Goal: Transaction & Acquisition: Purchase product/service

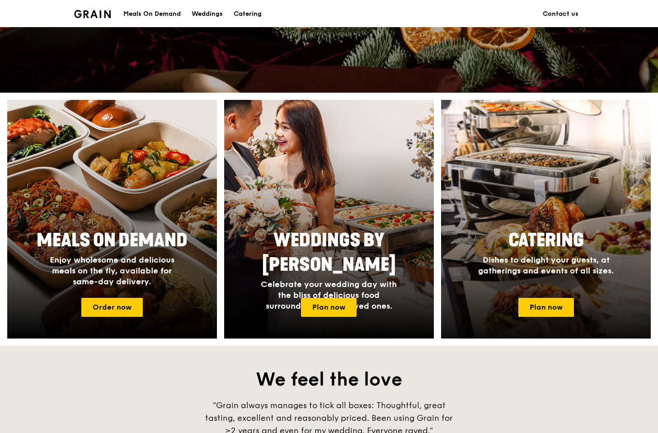
scroll to position [271, 0]
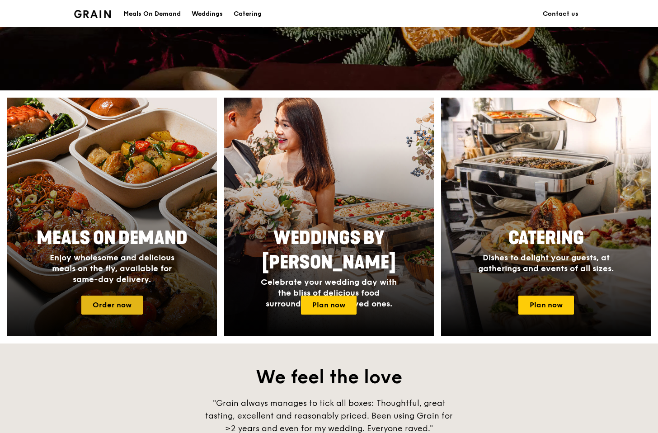
click at [129, 300] on link "Order now" at bounding box center [111, 304] width 61 height 19
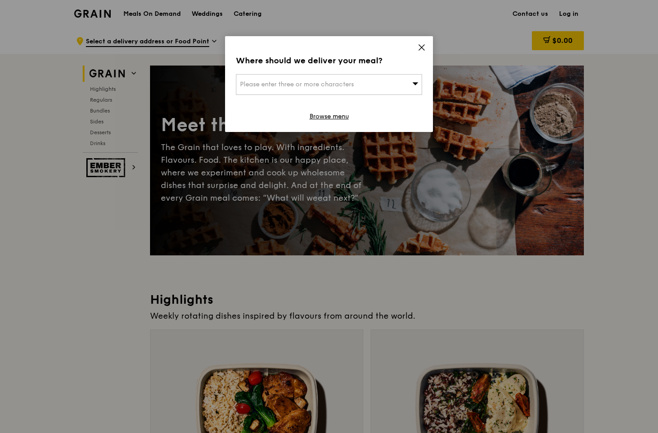
click at [365, 83] on div "Please enter three or more characters" at bounding box center [329, 84] width 186 height 21
type input "pure nz dental"
drag, startPoint x: 295, startPoint y: 80, endPoint x: 10, endPoint y: 82, distance: 285.1
click at [53, 82] on div "Where should we deliver your meal? Please enter three or more characters pure n…" at bounding box center [329, 216] width 658 height 433
click at [315, 83] on span "Please enter three or more characters" at bounding box center [297, 84] width 114 height 8
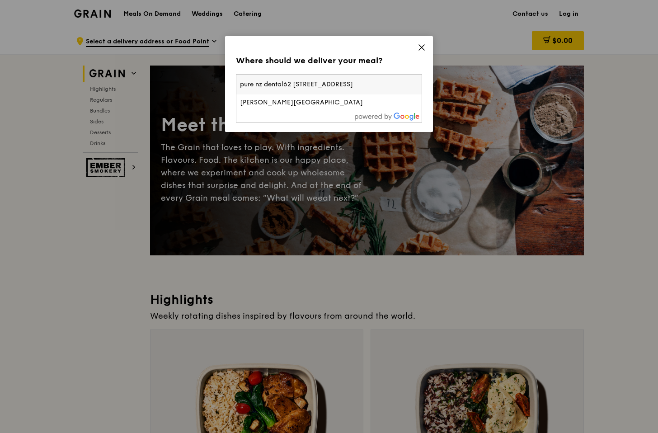
scroll to position [0, 39]
click at [351, 83] on input "pure nz dental62 [STREET_ADDRESS]" at bounding box center [328, 85] width 185 height 20
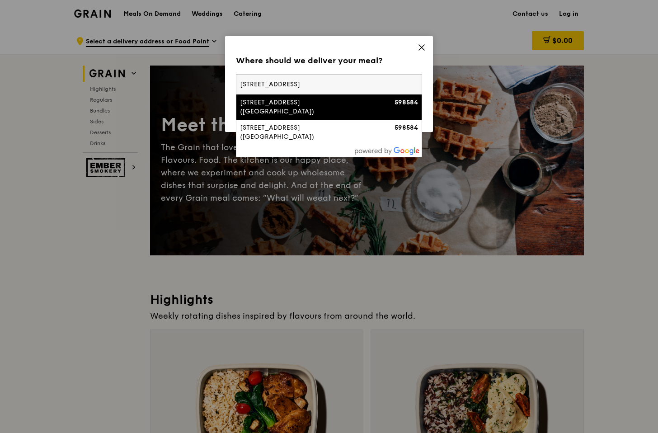
type input "[STREET_ADDRESS]"
click at [371, 100] on div "[STREET_ADDRESS] ([GEOGRAPHIC_DATA])" at bounding box center [307, 107] width 134 height 18
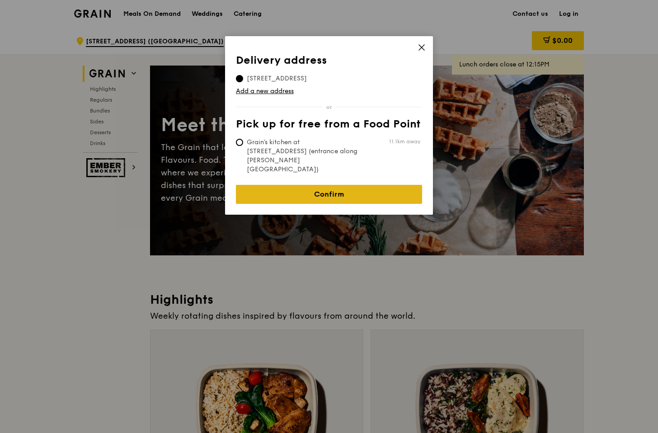
click at [273, 185] on link "Confirm" at bounding box center [329, 194] width 186 height 19
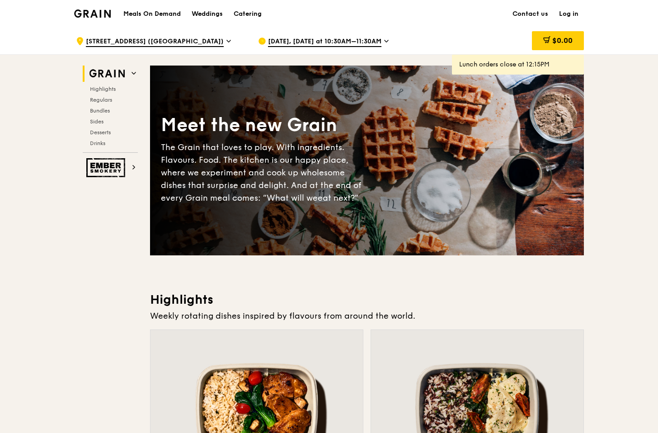
click at [323, 39] on span "[DATE], [DATE] at 10:30AM–11:30AM" at bounding box center [324, 42] width 113 height 10
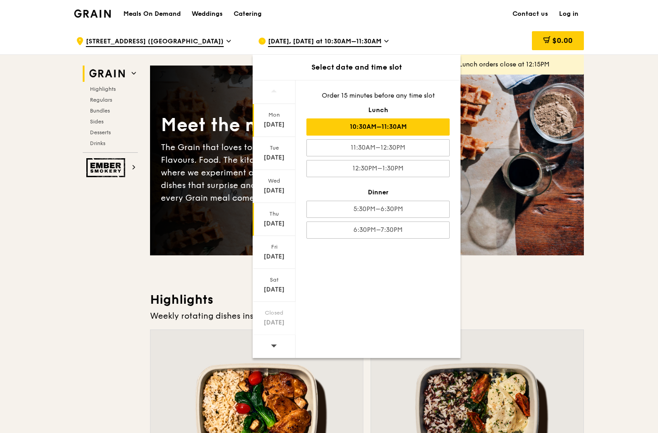
click at [268, 216] on div "Thu" at bounding box center [274, 213] width 40 height 7
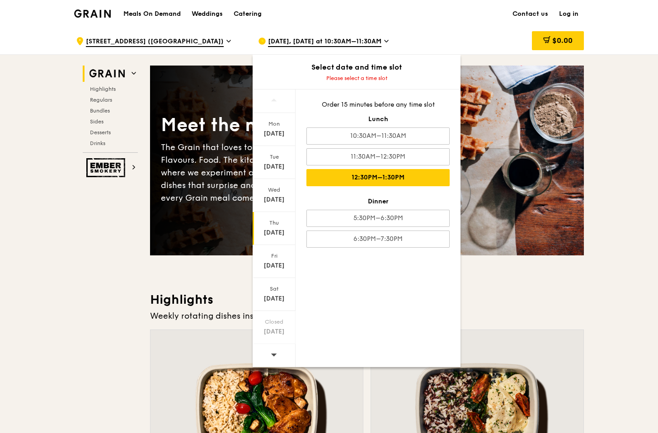
click at [377, 185] on div "12:30PM–1:30PM" at bounding box center [377, 177] width 143 height 17
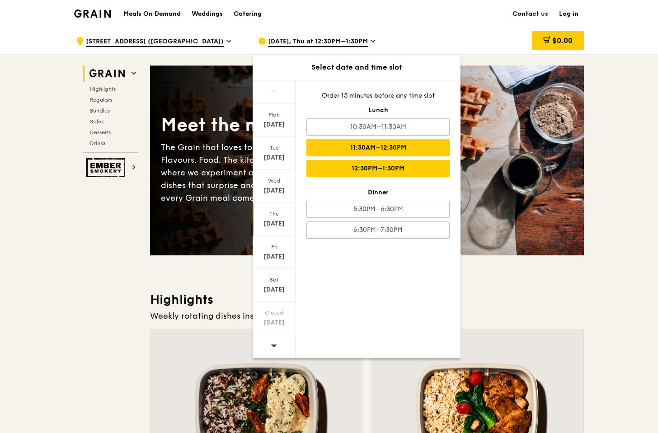
click at [416, 142] on div "11:30AM–12:30PM" at bounding box center [377, 147] width 143 height 17
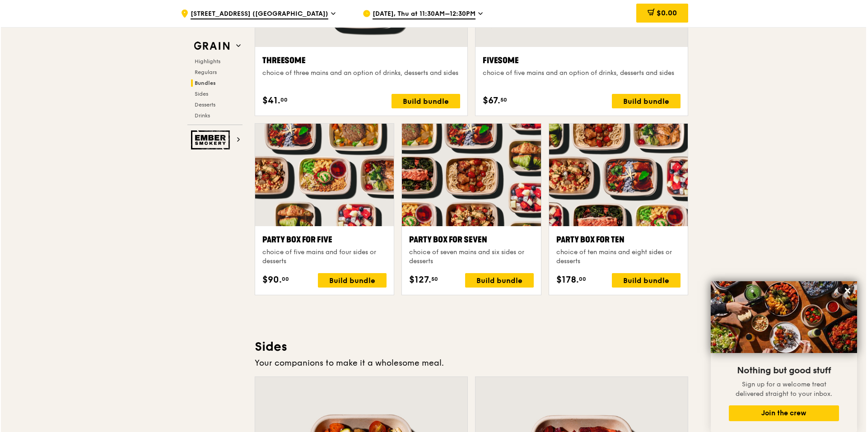
scroll to position [1717, 0]
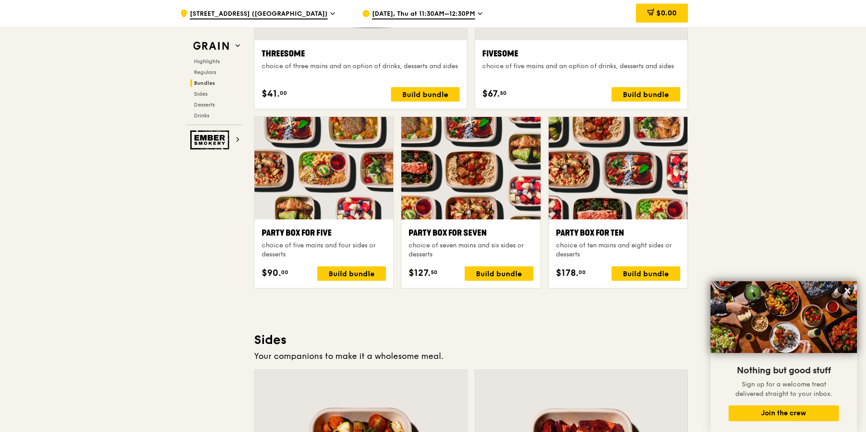
click at [609, 180] on div at bounding box center [617, 168] width 139 height 103
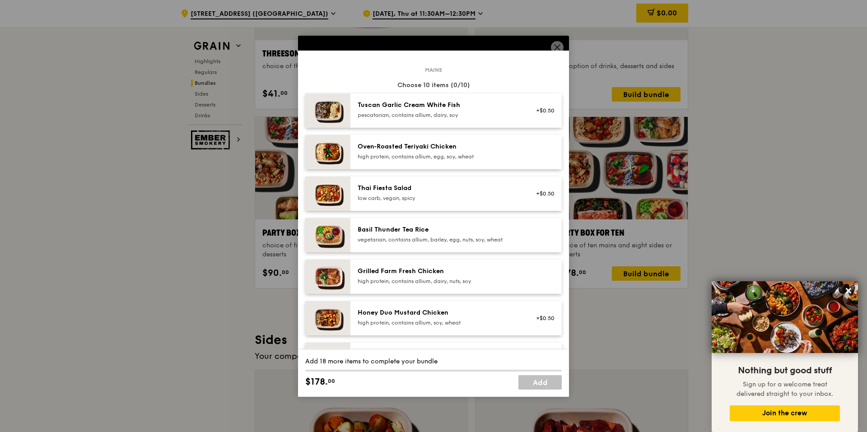
scroll to position [56, 0]
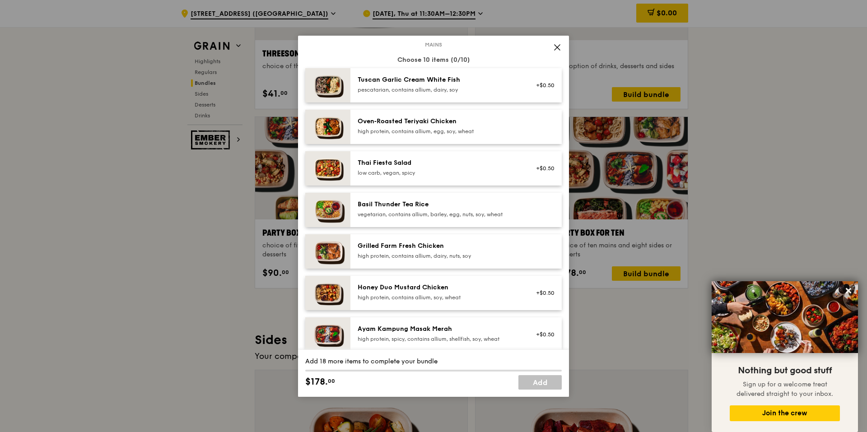
click at [373, 132] on div "high protein, contains allium, egg, soy, wheat" at bounding box center [439, 131] width 162 height 7
click at [384, 137] on div "Oven‑Roasted Teriyaki Chicken high protein, contains allium, egg, soy, wheat Re…" at bounding box center [456, 127] width 211 height 34
click at [539, 125] on div "Remove" at bounding box center [543, 128] width 24 height 7
click at [540, 131] on link "Remove" at bounding box center [544, 129] width 21 height 6
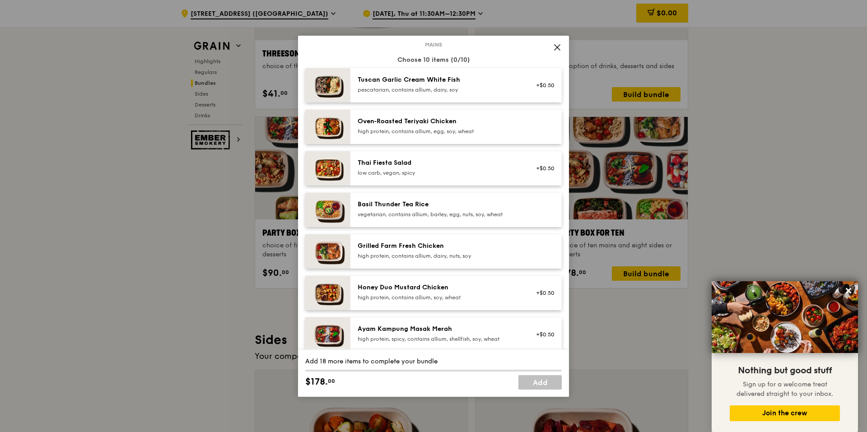
click at [439, 138] on div "Oven‑Roasted Teriyaki Chicken high protein, contains allium, egg, soy, wheat" at bounding box center [456, 127] width 211 height 34
click at [444, 130] on div "high protein, contains allium, egg, soy, wheat" at bounding box center [439, 131] width 162 height 7
click at [456, 83] on div "Tuscan Garlic Cream White Fish" at bounding box center [439, 79] width 162 height 9
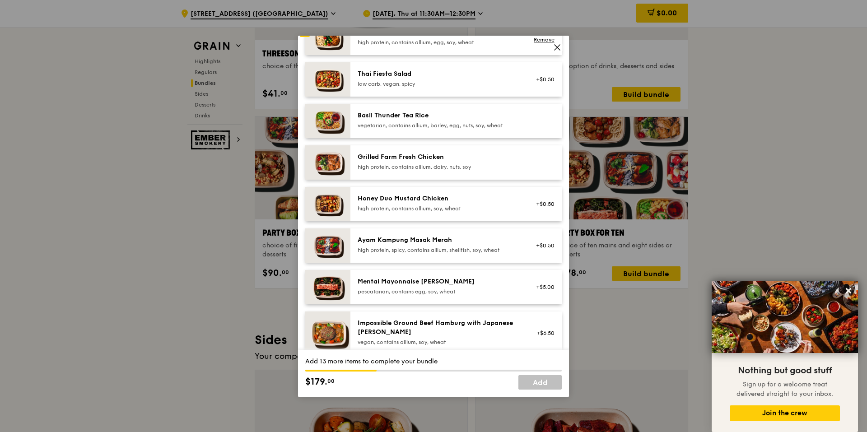
scroll to position [0, 0]
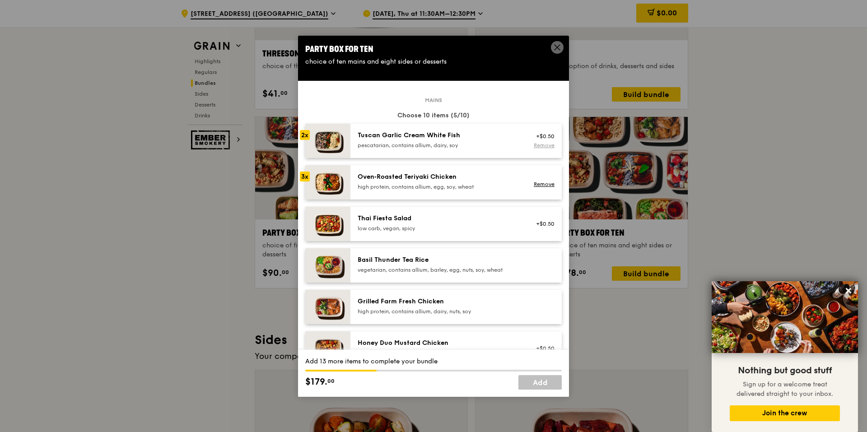
click at [545, 146] on link "Remove" at bounding box center [544, 145] width 21 height 6
click at [543, 183] on link "Remove" at bounding box center [544, 184] width 21 height 6
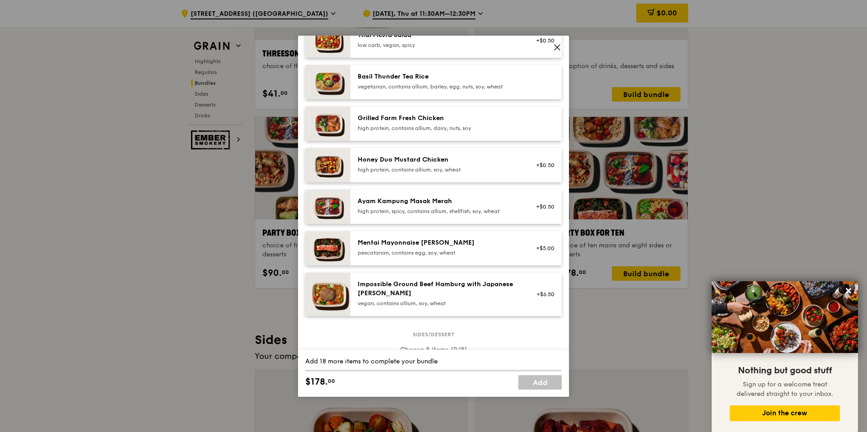
scroll to position [173, 0]
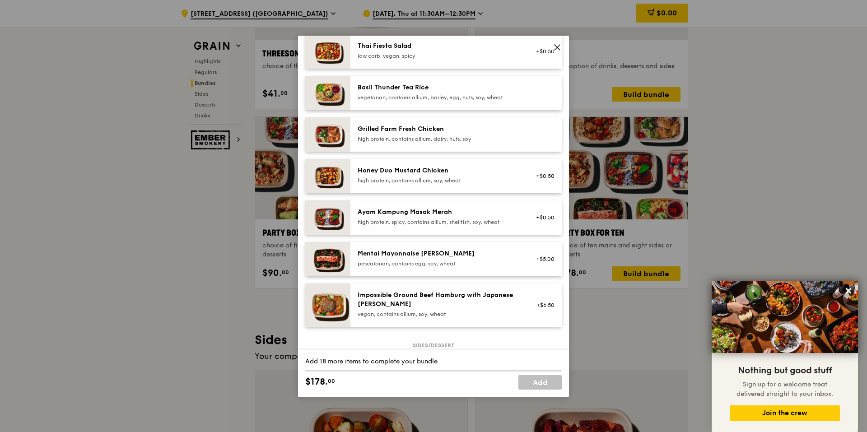
click at [465, 220] on div "high protein, spicy, contains allium, shellfish, soy, wheat" at bounding box center [439, 222] width 162 height 7
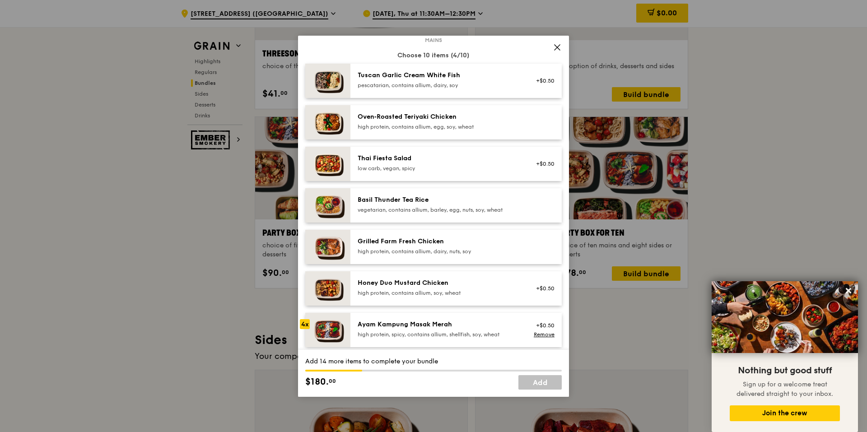
scroll to position [37, 0]
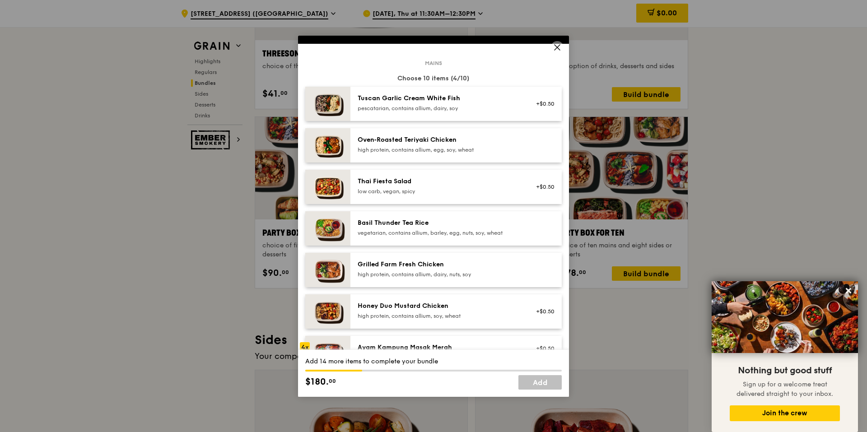
click at [468, 150] on div "high protein, contains allium, egg, soy, wheat" at bounding box center [439, 149] width 162 height 7
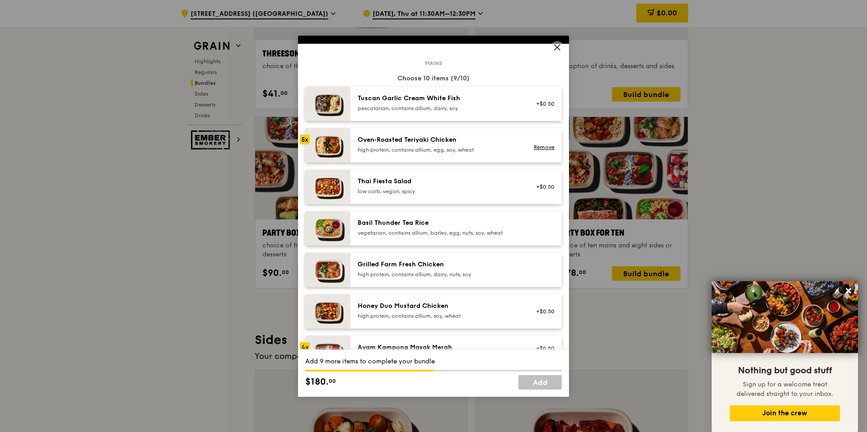
click at [468, 150] on div "high protein, contains allium, egg, soy, wheat" at bounding box center [439, 149] width 162 height 7
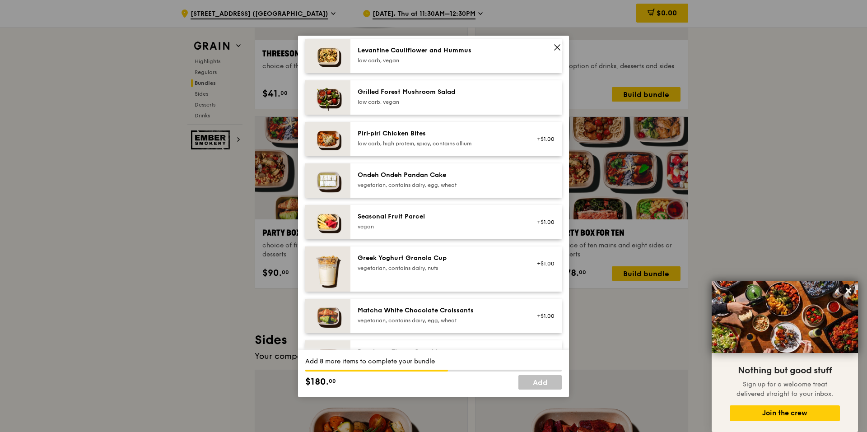
scroll to position [555, 0]
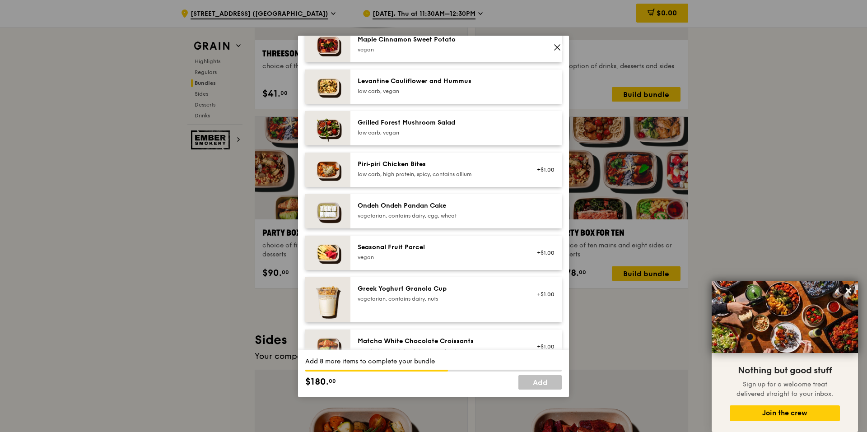
click at [431, 215] on div "vegetarian, contains dairy, egg, wheat" at bounding box center [439, 215] width 162 height 7
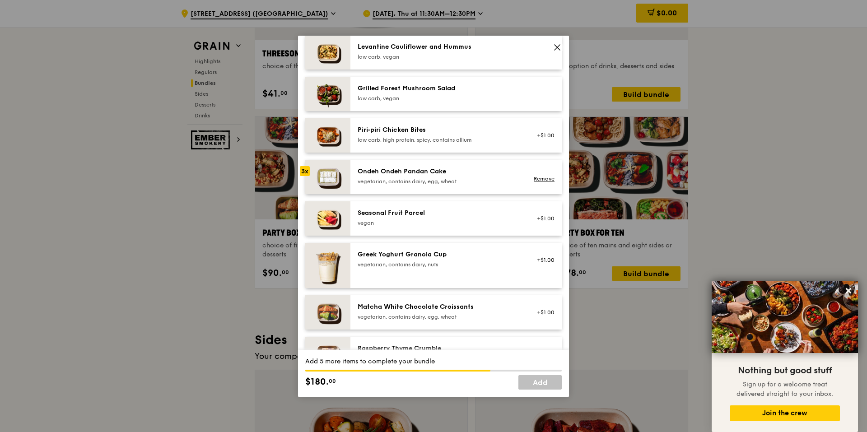
scroll to position [586, 0]
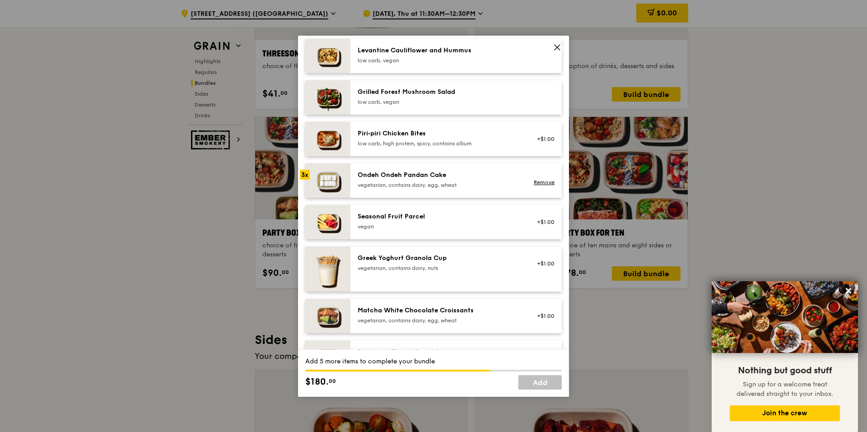
click at [416, 180] on div "Ondeh Ondeh Pandan Cake vegetarian, contains dairy, egg, wheat" at bounding box center [439, 180] width 162 height 18
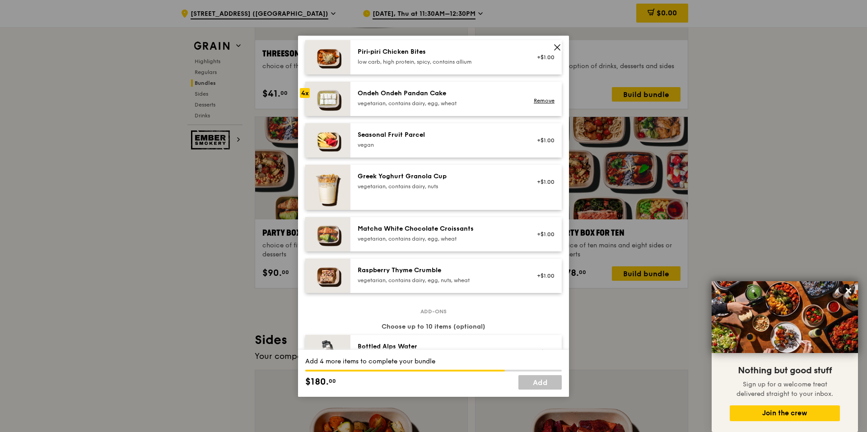
scroll to position [677, 0]
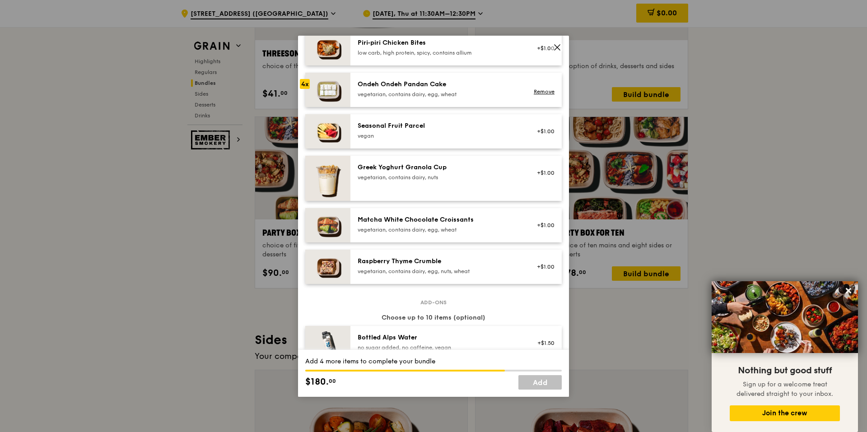
click at [486, 226] on div "vegetarian, contains dairy, egg, wheat" at bounding box center [439, 229] width 162 height 7
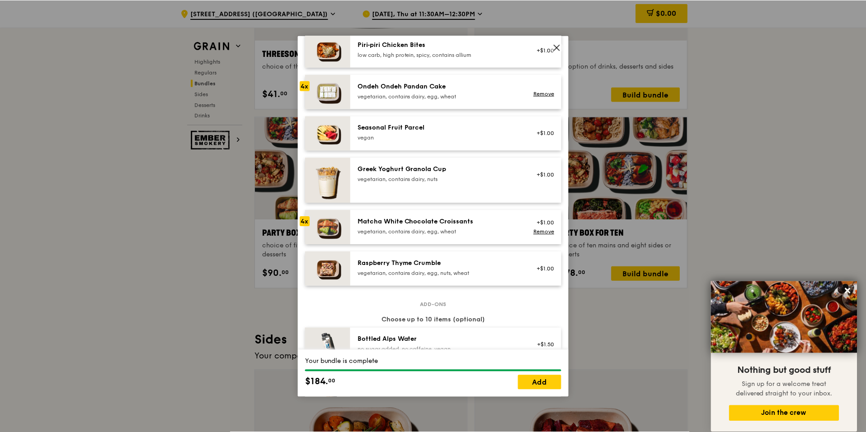
scroll to position [680, 0]
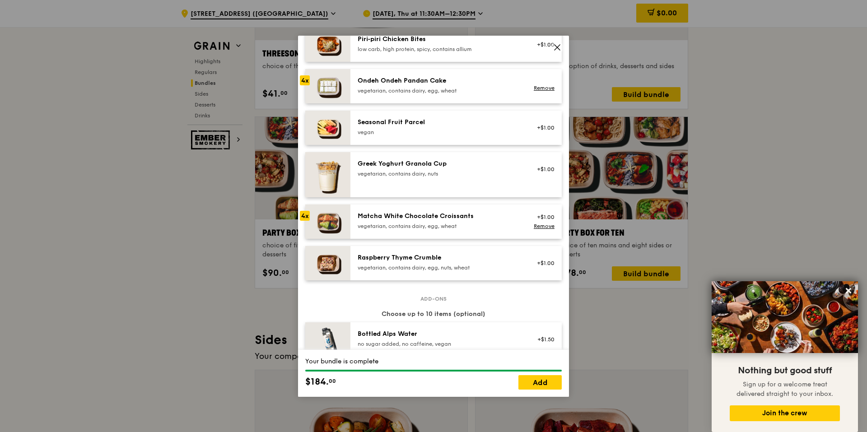
click at [555, 46] on icon at bounding box center [557, 47] width 8 height 8
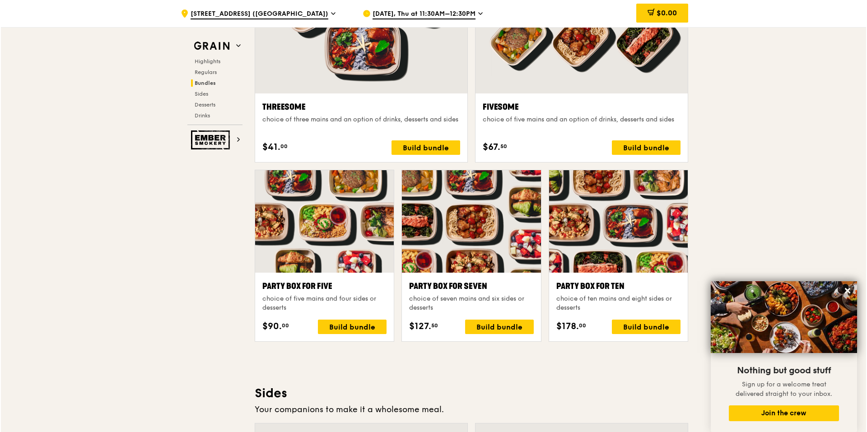
scroll to position [1663, 0]
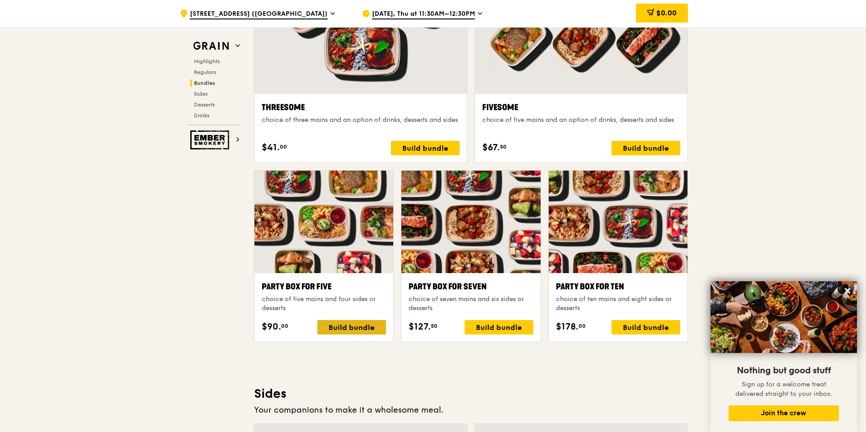
click at [362, 330] on div "Build bundle" at bounding box center [351, 327] width 69 height 14
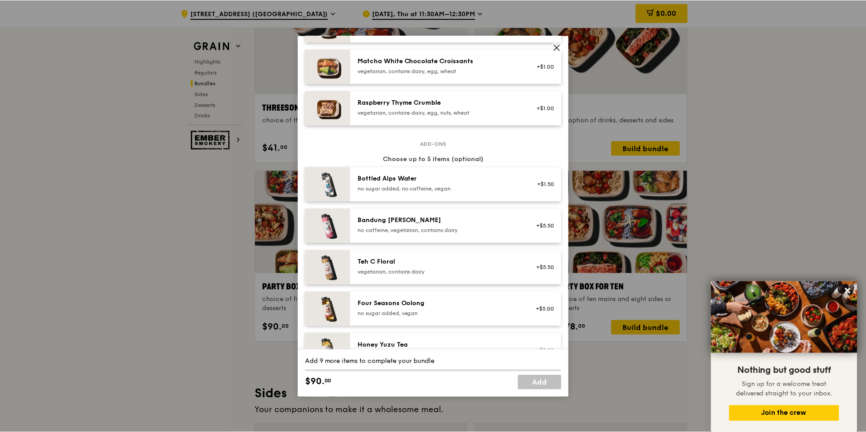
scroll to position [806, 0]
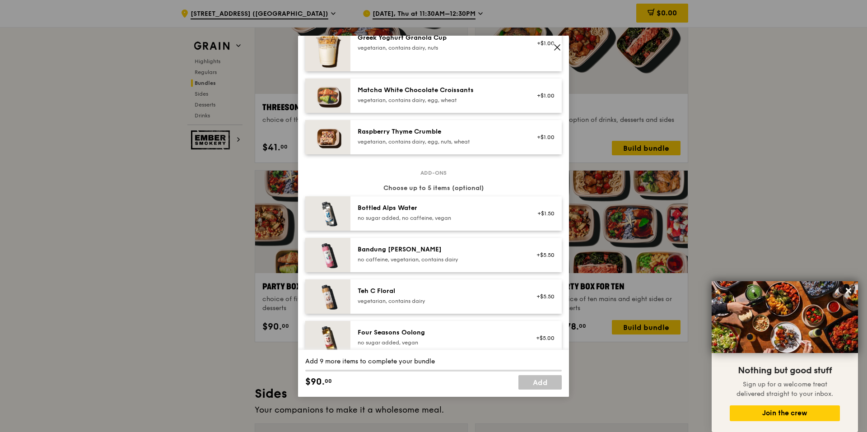
click at [556, 49] on icon at bounding box center [557, 47] width 5 height 5
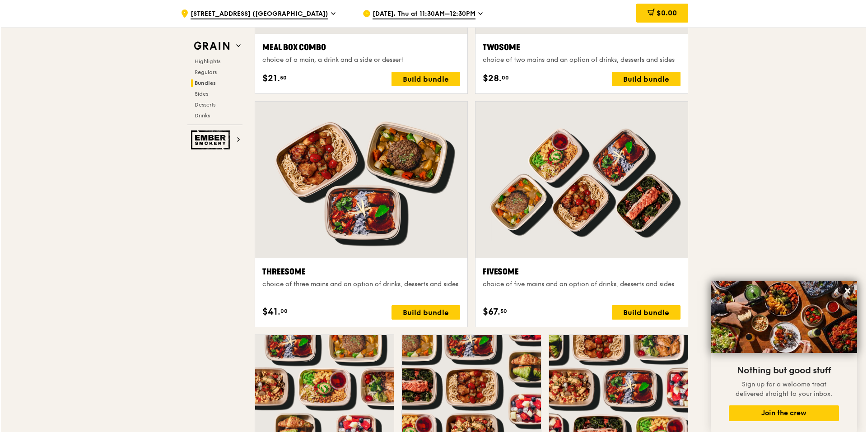
scroll to position [1498, 0]
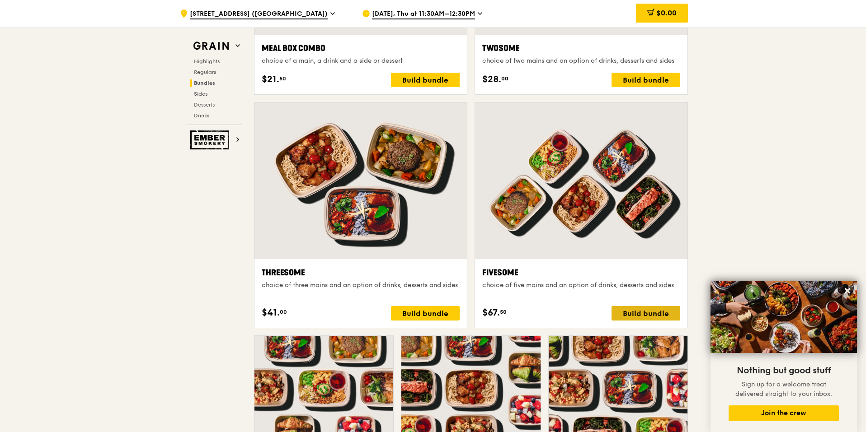
click at [609, 315] on div "Build bundle" at bounding box center [645, 313] width 69 height 14
click at [609, 312] on div "Build bundle" at bounding box center [645, 313] width 69 height 14
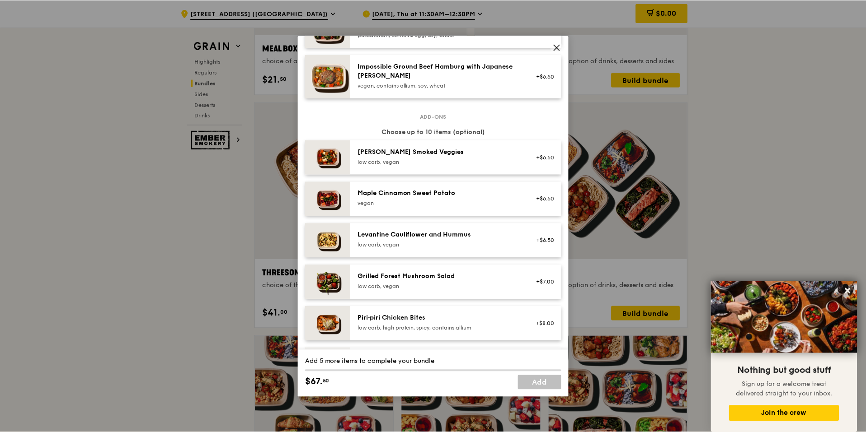
scroll to position [403, 0]
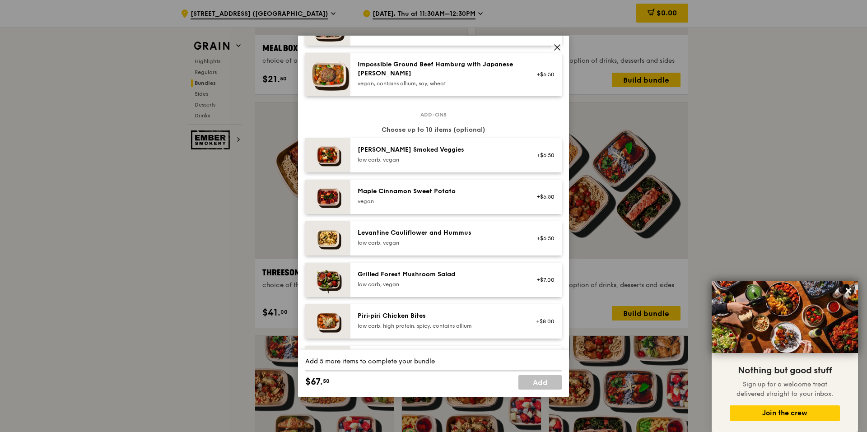
click at [559, 47] on icon at bounding box center [557, 47] width 8 height 8
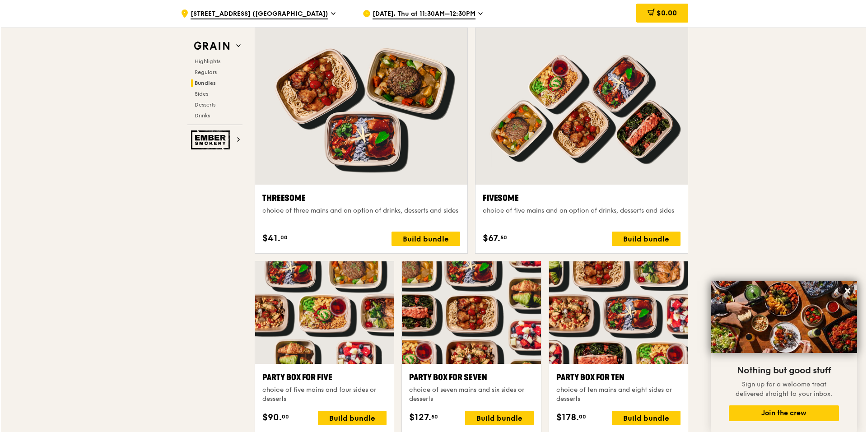
scroll to position [1678, 0]
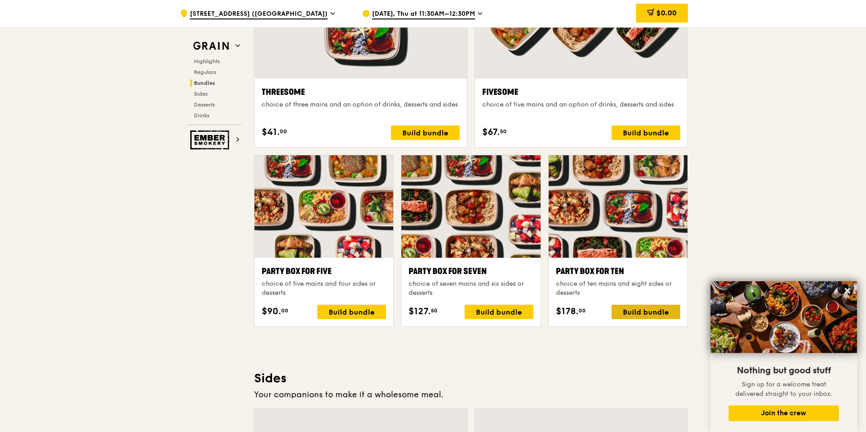
click at [609, 308] on div "Build bundle" at bounding box center [645, 312] width 69 height 14
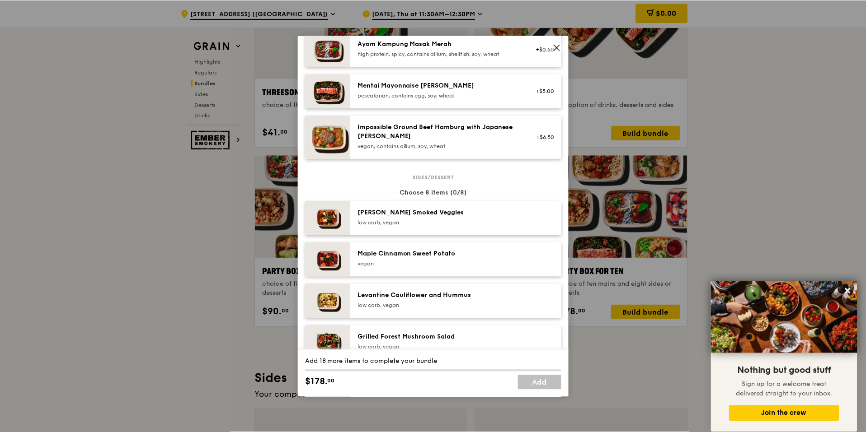
scroll to position [342, 0]
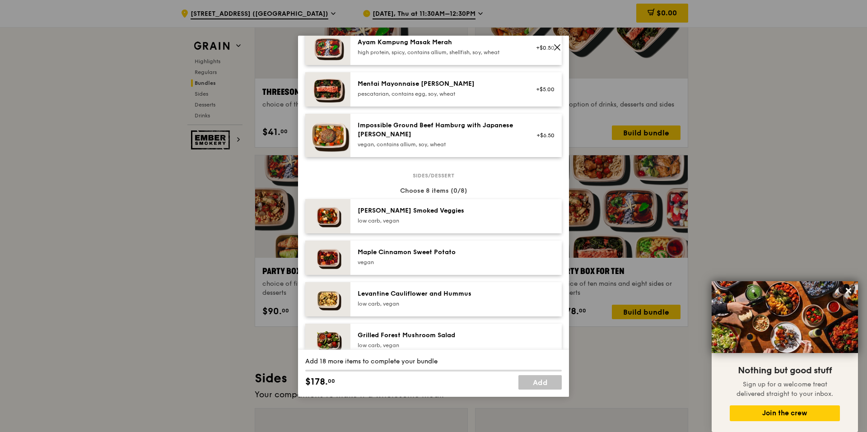
drag, startPoint x: 561, startPoint y: 46, endPoint x: 568, endPoint y: 45, distance: 6.8
click at [562, 45] on span at bounding box center [557, 47] width 13 height 13
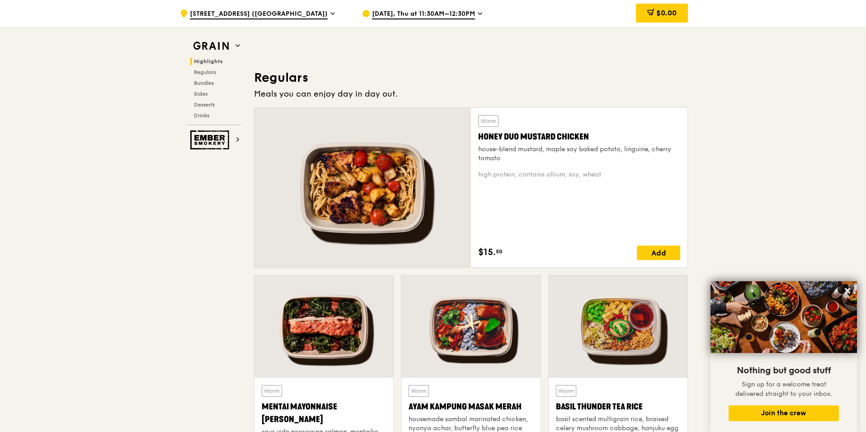
scroll to position [606, 0]
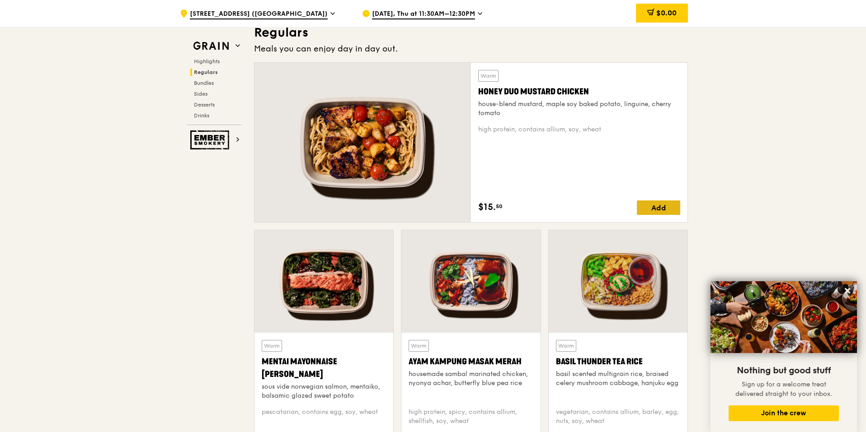
click at [609, 213] on div "Add" at bounding box center [658, 208] width 43 height 14
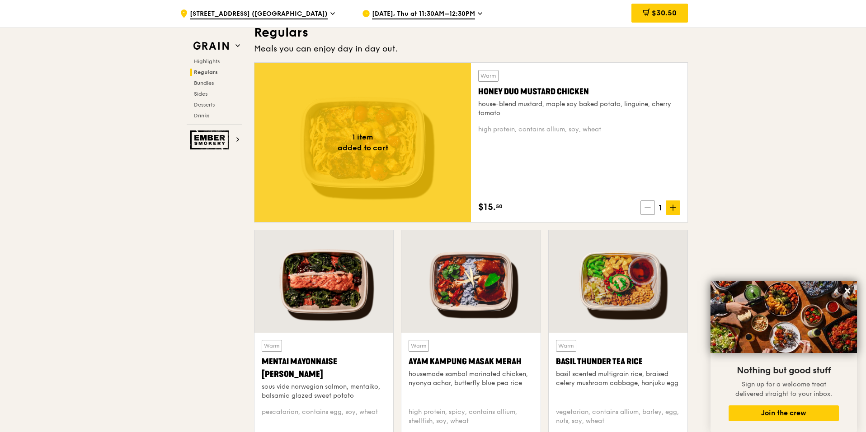
click at [609, 207] on icon at bounding box center [647, 208] width 6 height 6
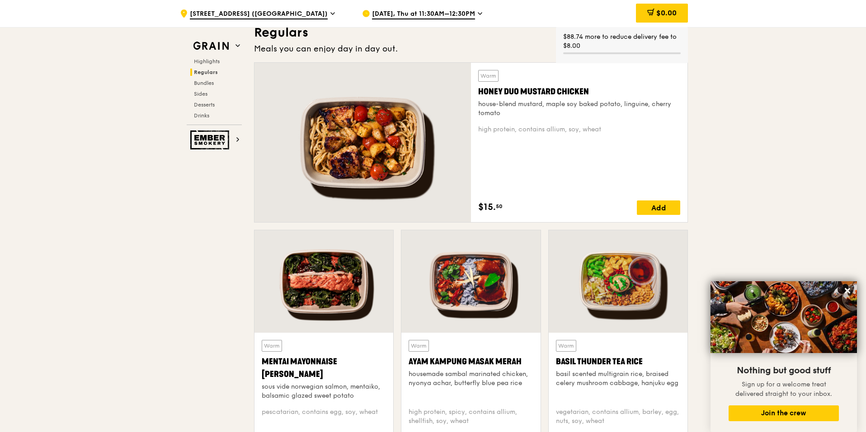
click at [408, 174] on div at bounding box center [362, 142] width 216 height 159
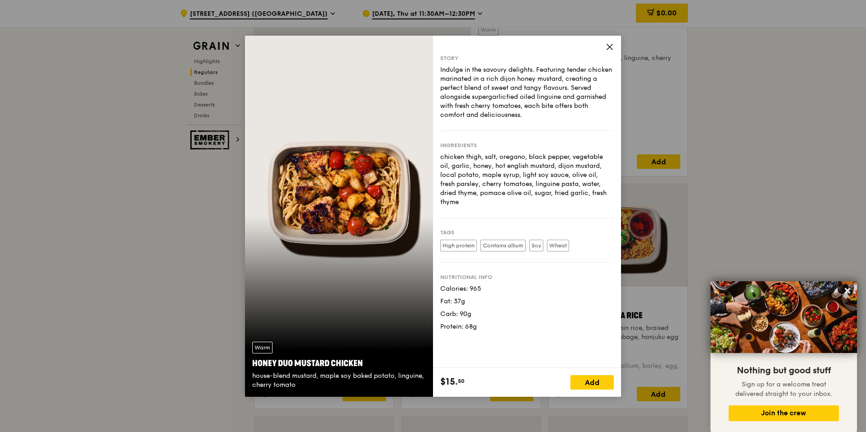
scroll to position [651, 0]
click at [606, 48] on icon at bounding box center [609, 47] width 8 height 8
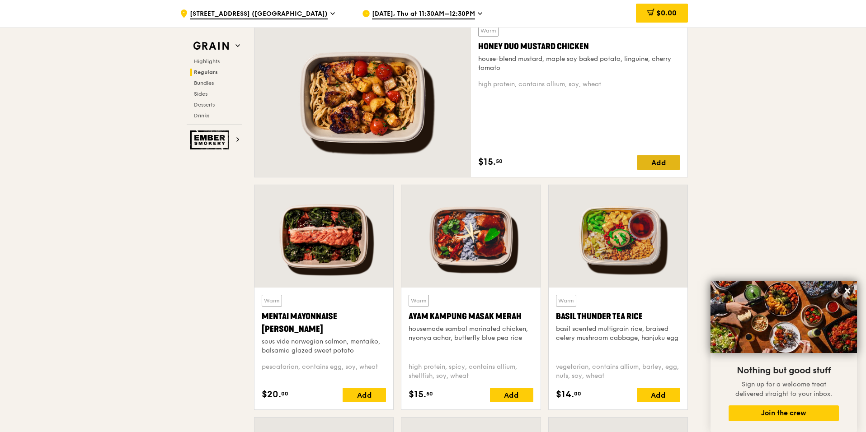
click at [609, 163] on div "Add" at bounding box center [658, 162] width 43 height 14
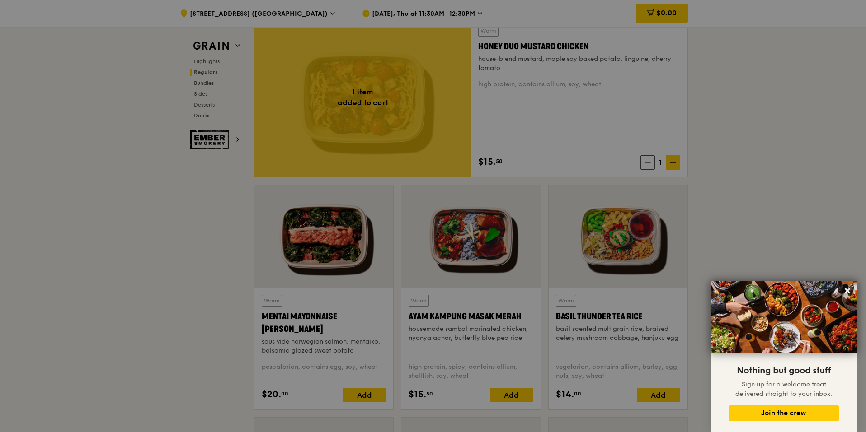
click at [609, 163] on div at bounding box center [433, 216] width 866 height 432
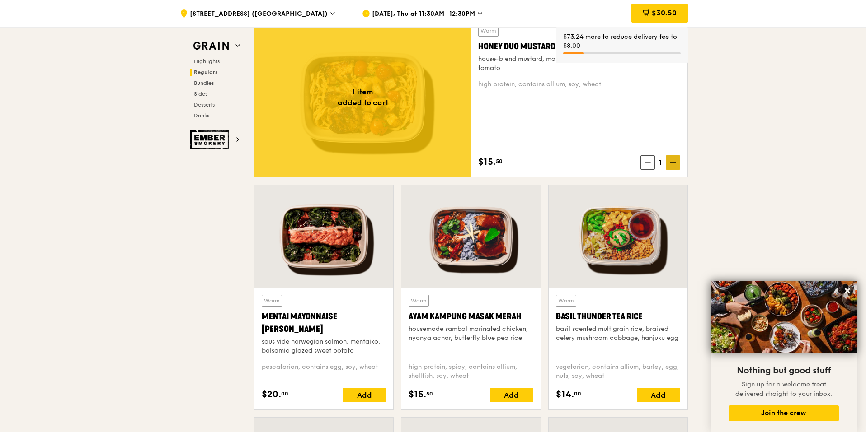
click at [609, 163] on icon at bounding box center [672, 163] width 5 height 0
click at [609, 165] on icon at bounding box center [673, 162] width 6 height 6
click at [609, 161] on icon at bounding box center [673, 162] width 6 height 6
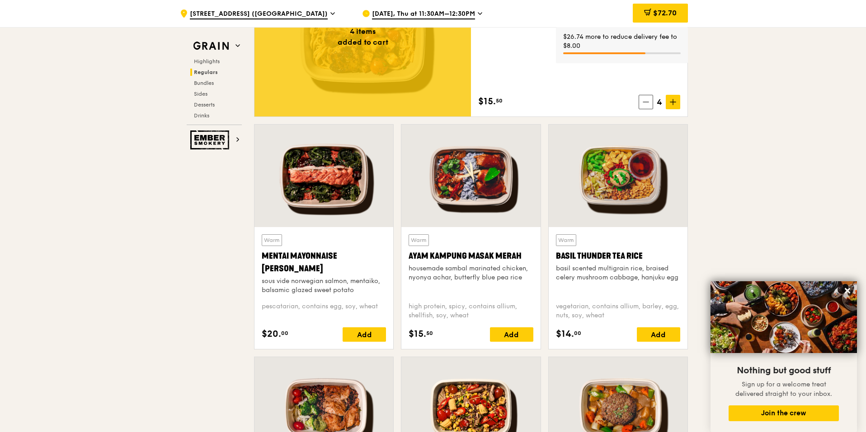
scroll to position [922, 0]
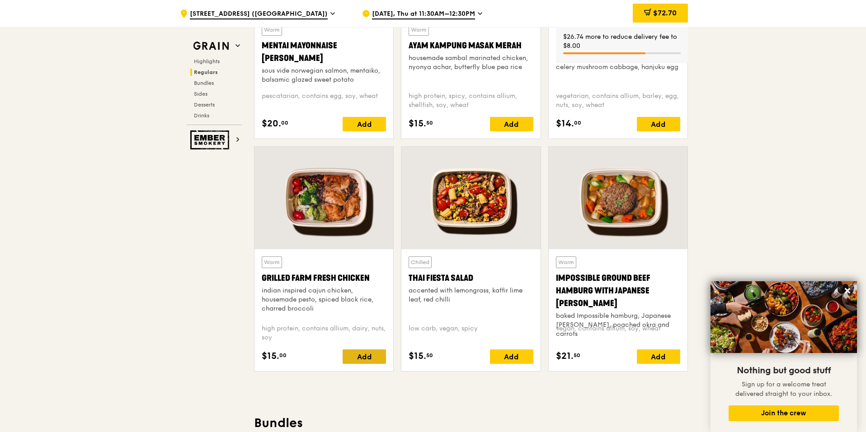
click at [366, 362] on div "Add" at bounding box center [363, 357] width 43 height 14
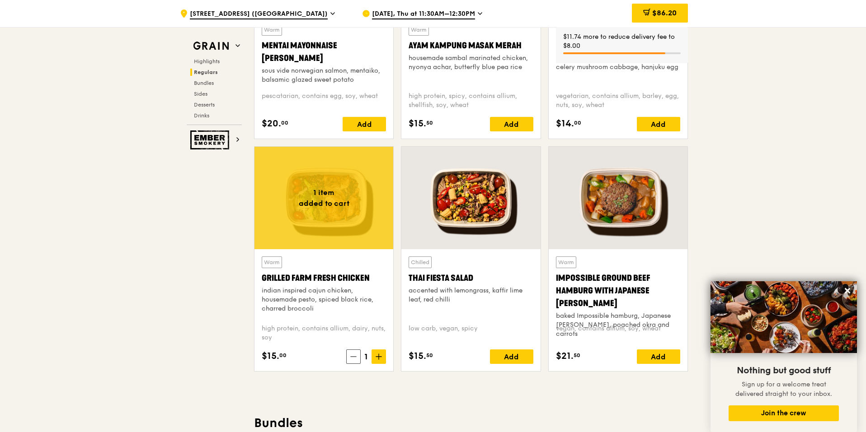
click at [379, 357] on icon at bounding box center [378, 357] width 5 height 0
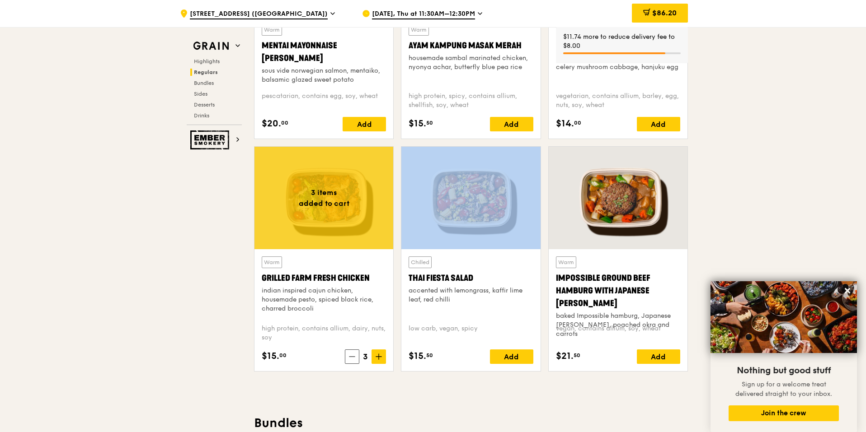
click at [379, 357] on icon at bounding box center [378, 357] width 5 height 0
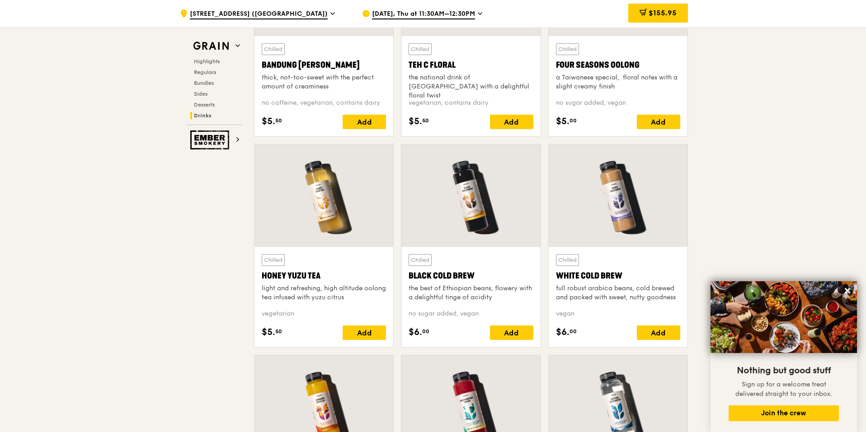
scroll to position [3272, 0]
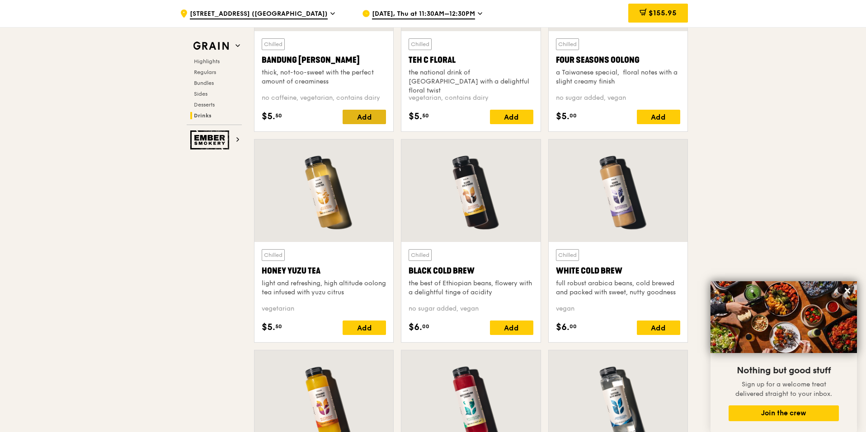
click at [368, 119] on div "Add" at bounding box center [363, 117] width 43 height 14
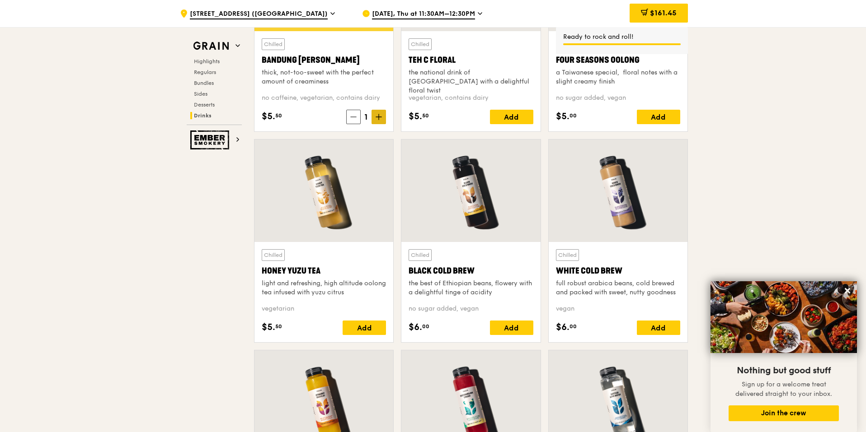
click at [383, 120] on span at bounding box center [378, 117] width 14 height 14
click at [362, 329] on div "Add" at bounding box center [363, 328] width 43 height 14
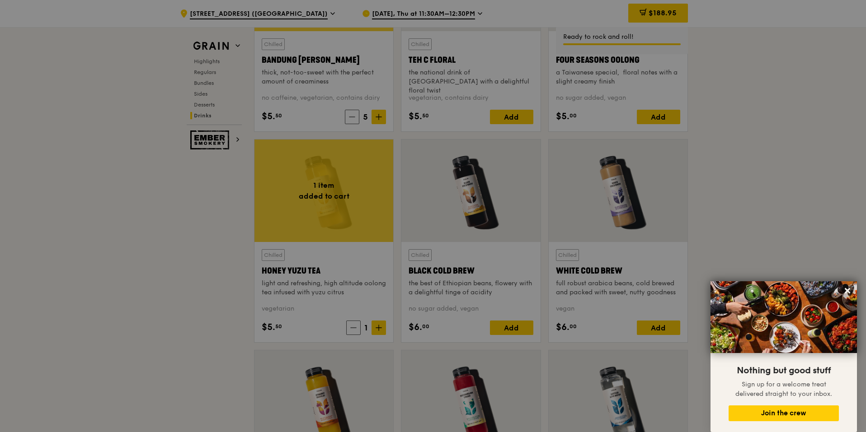
click at [381, 324] on div at bounding box center [433, 216] width 866 height 432
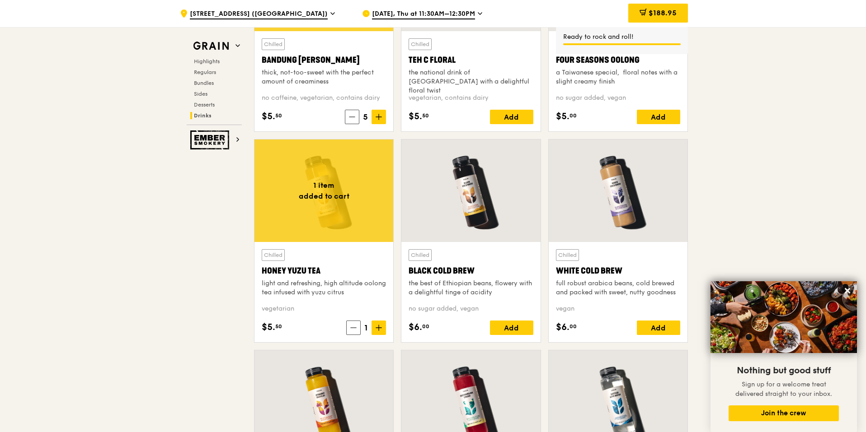
click at [381, 324] on span at bounding box center [378, 328] width 14 height 14
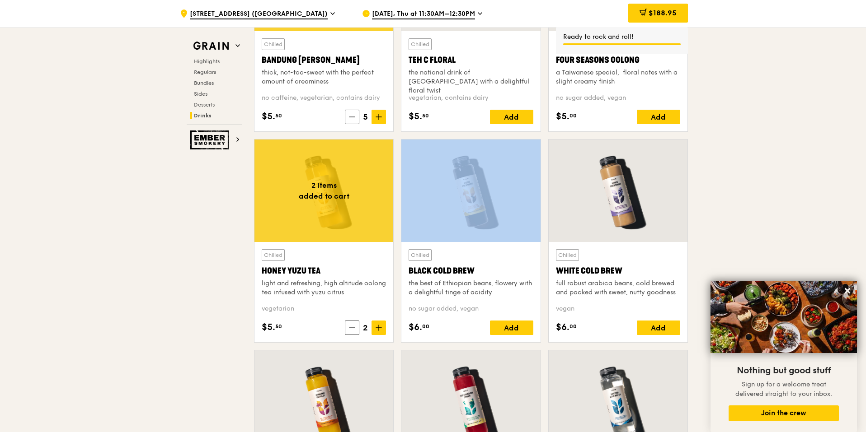
click at [381, 324] on span at bounding box center [378, 328] width 14 height 14
click at [609, 291] on icon at bounding box center [847, 291] width 8 height 8
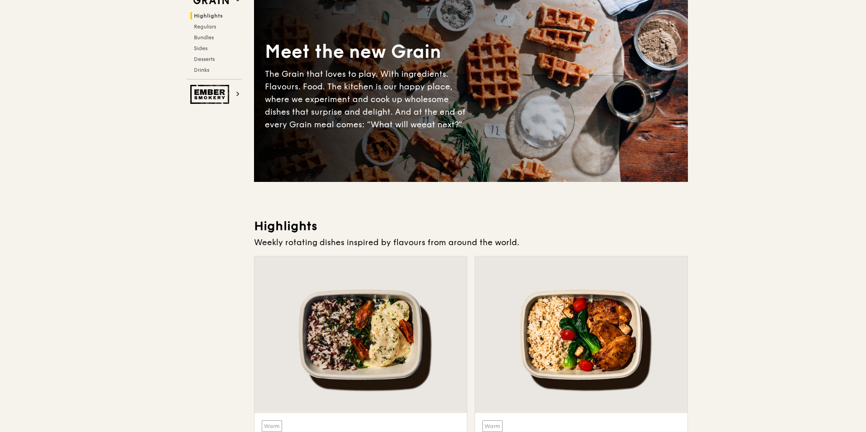
scroll to position [0, 0]
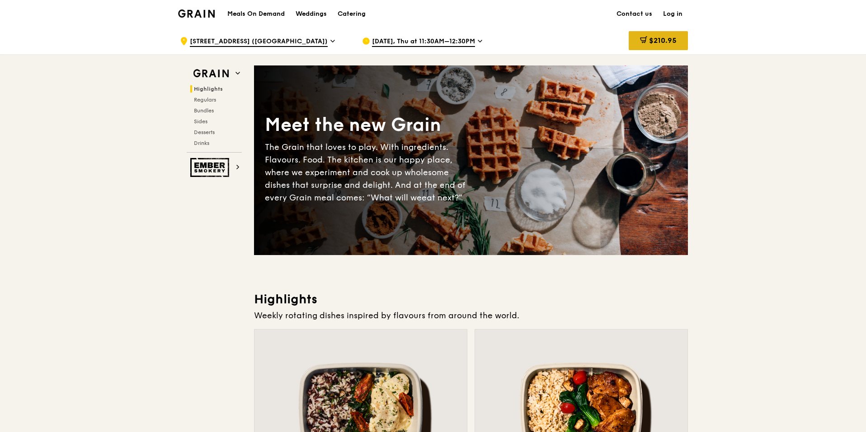
click at [609, 43] on span "$210.95" at bounding box center [663, 40] width 28 height 9
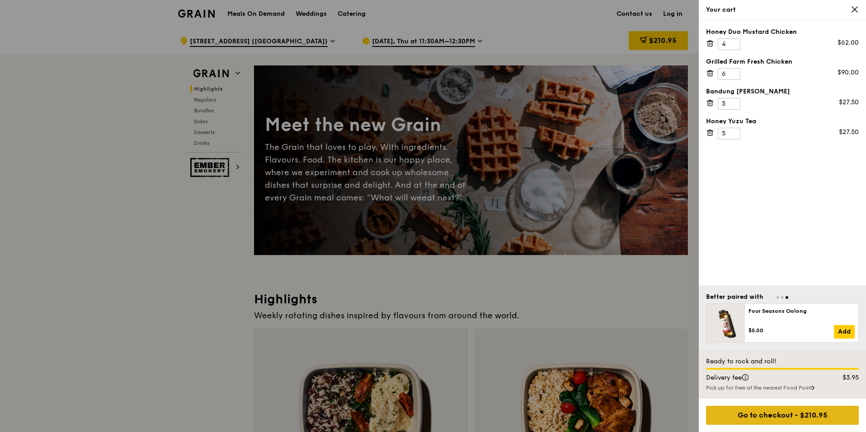
click at [609, 417] on div "Go to checkout - $210.95" at bounding box center [782, 415] width 153 height 19
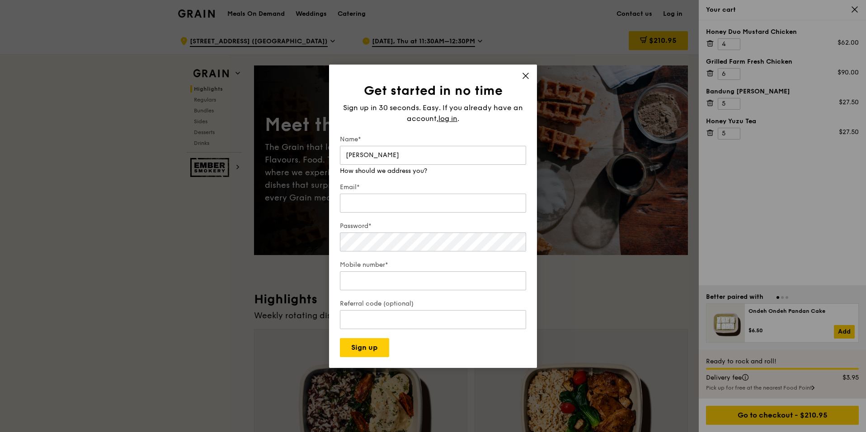
type input "[PERSON_NAME]"
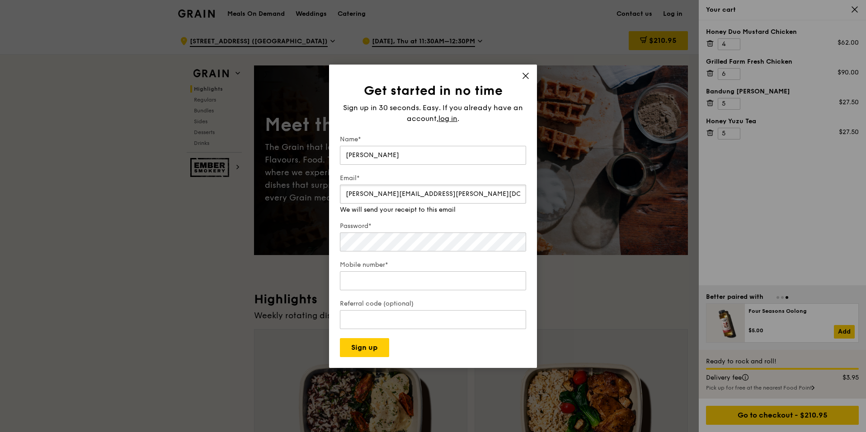
type input "[PERSON_NAME][EMAIL_ADDRESS][PERSON_NAME][DOMAIN_NAME]"
type input "83885794"
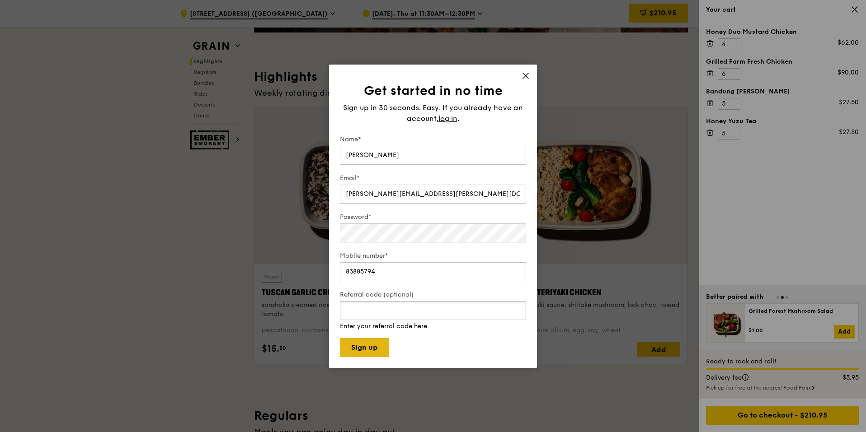
scroll to position [271, 0]
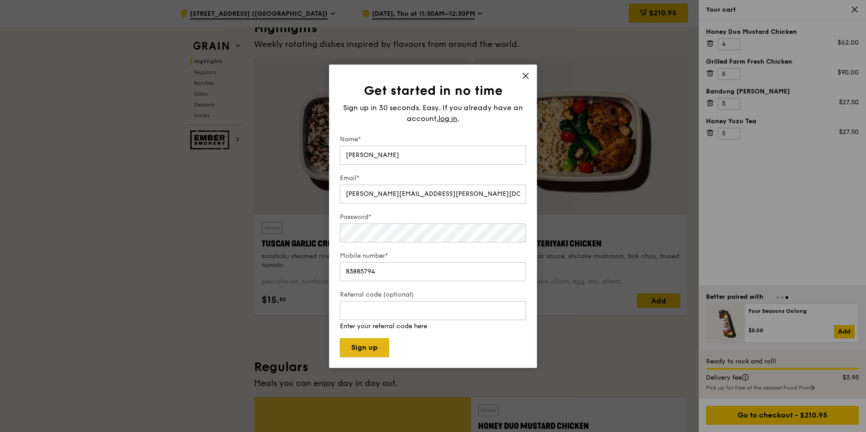
click at [358, 351] on button "Sign up" at bounding box center [364, 347] width 49 height 19
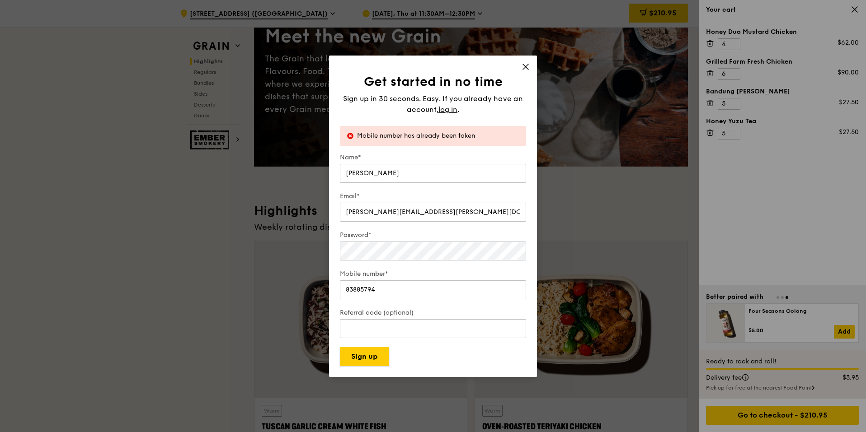
scroll to position [0, 0]
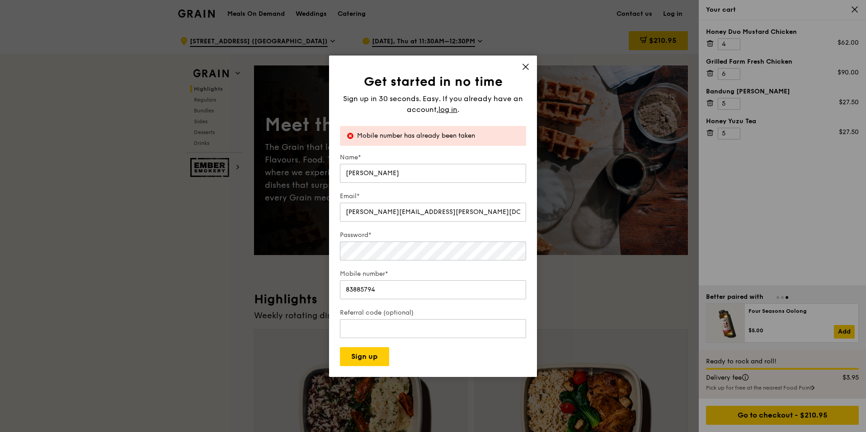
click at [524, 67] on icon at bounding box center [525, 66] width 5 height 5
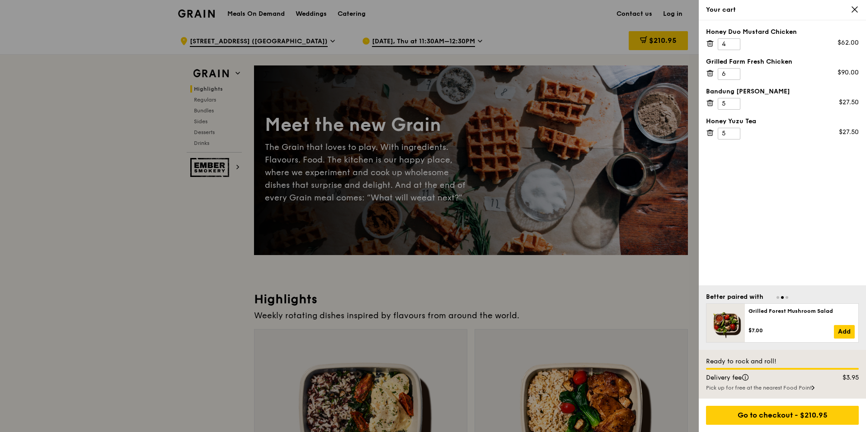
click at [609, 5] on div "Your cart" at bounding box center [781, 10] width 167 height 20
click at [609, 11] on icon at bounding box center [854, 9] width 5 height 5
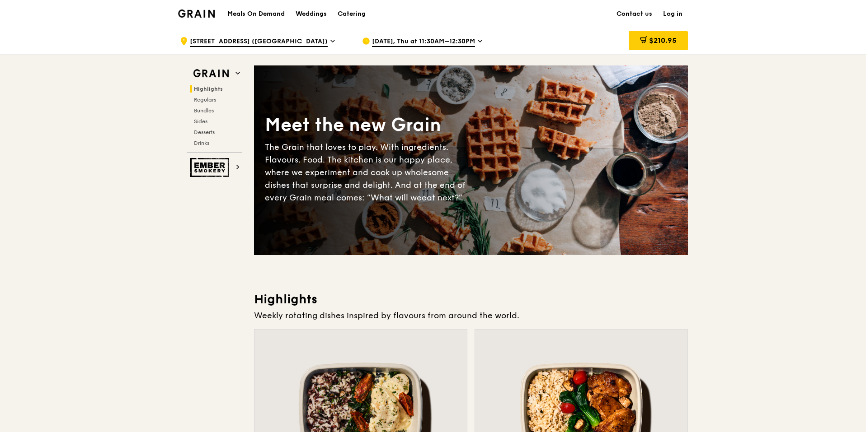
click at [609, 14] on link "Log in" at bounding box center [672, 13] width 30 height 27
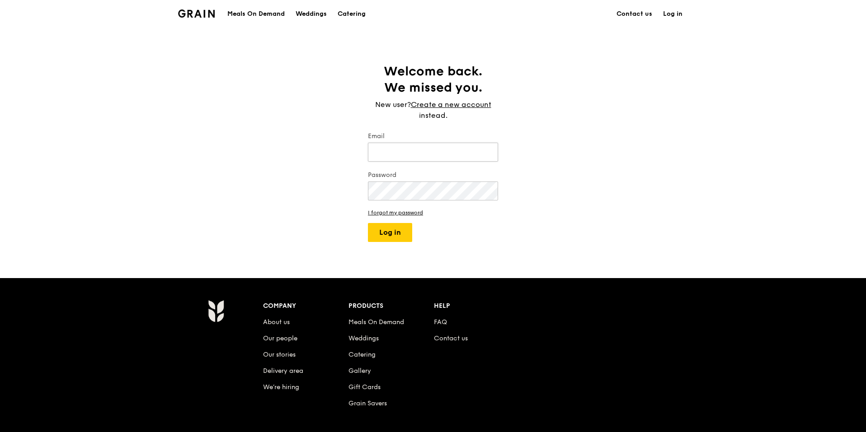
click at [457, 147] on input "Email" at bounding box center [433, 152] width 130 height 19
type input "[PERSON_NAME][EMAIL_ADDRESS][PERSON_NAME][DOMAIN_NAME]"
click at [455, 103] on link "Create a new account" at bounding box center [451, 104] width 80 height 11
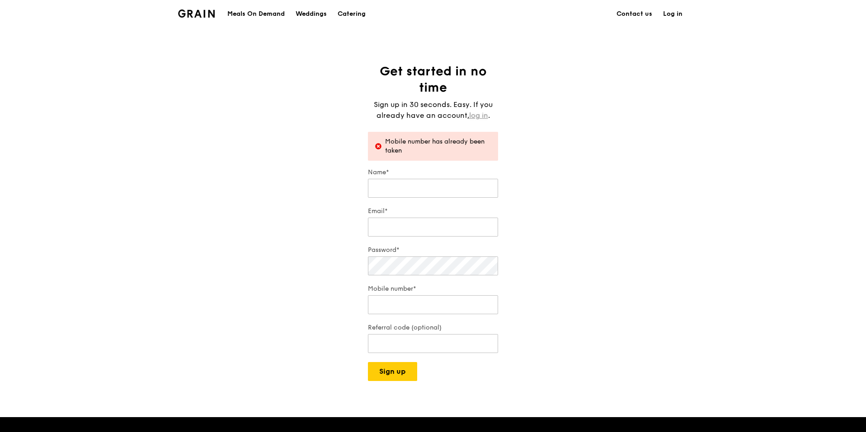
click at [481, 116] on link "log in" at bounding box center [478, 115] width 19 height 11
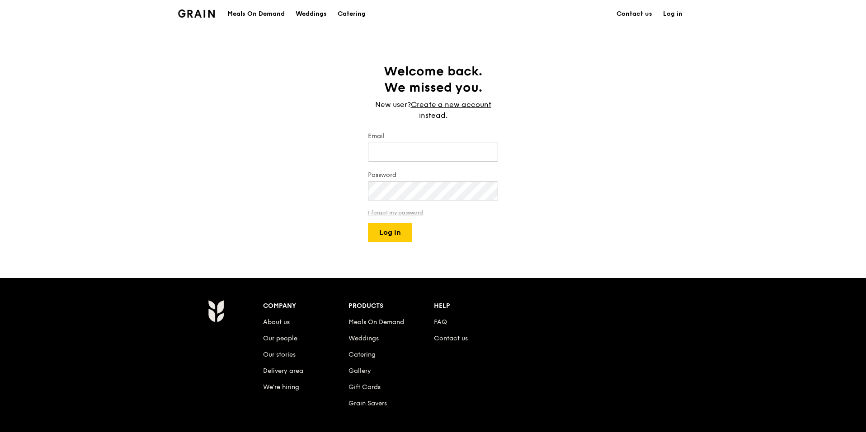
click at [404, 211] on link "I forgot my password" at bounding box center [433, 213] width 130 height 6
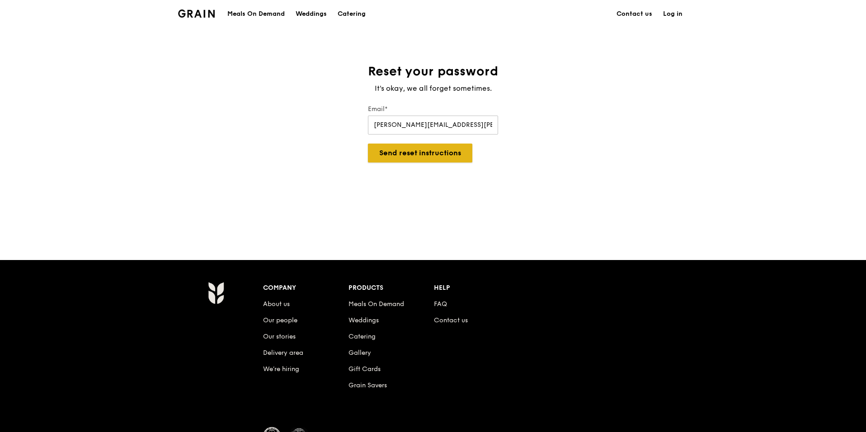
click at [436, 160] on button "Send reset instructions" at bounding box center [420, 153] width 104 height 19
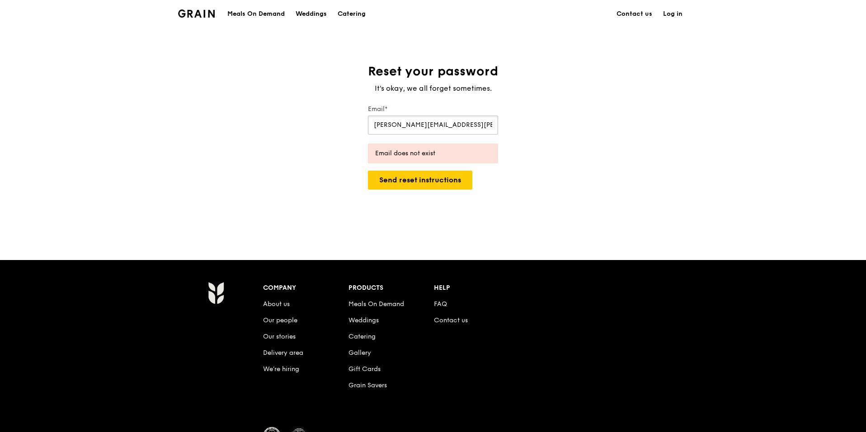
drag, startPoint x: 476, startPoint y: 120, endPoint x: 29, endPoint y: 127, distance: 446.4
click at [159, 127] on div "Reset your password It's okay, we all forget sometimes. Email* [PERSON_NAME][EM…" at bounding box center [433, 143] width 866 height 161
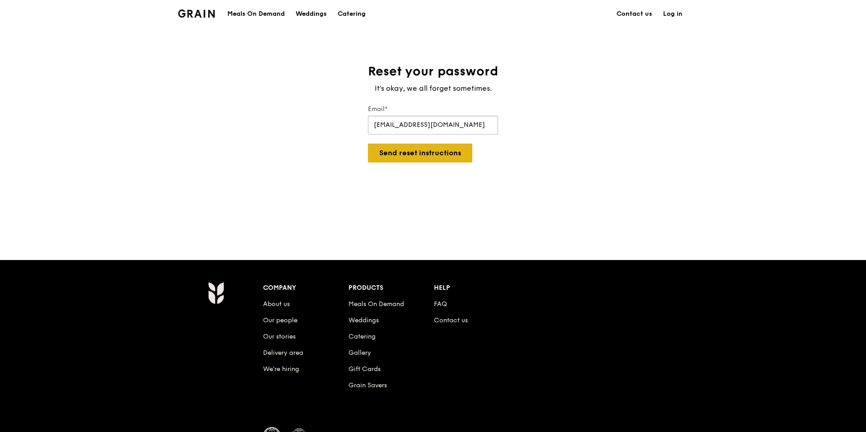
type input "[EMAIL_ADDRESS][DOMAIN_NAME]"
click at [407, 159] on button "Send reset instructions" at bounding box center [420, 153] width 104 height 19
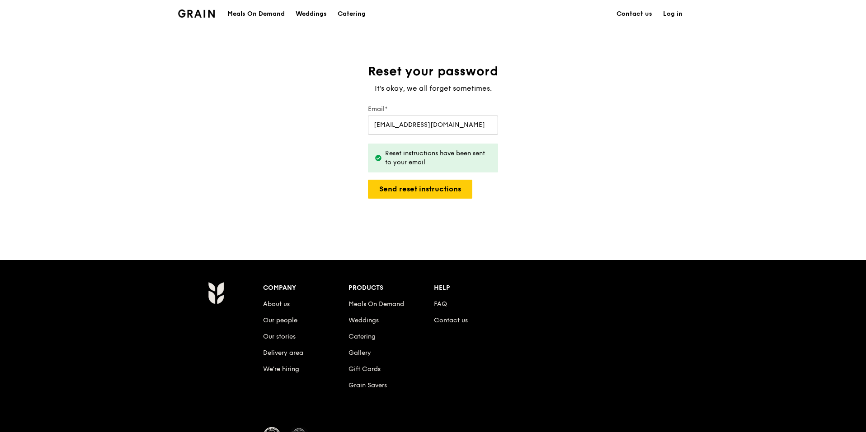
click at [609, 14] on link "Log in" at bounding box center [672, 13] width 30 height 27
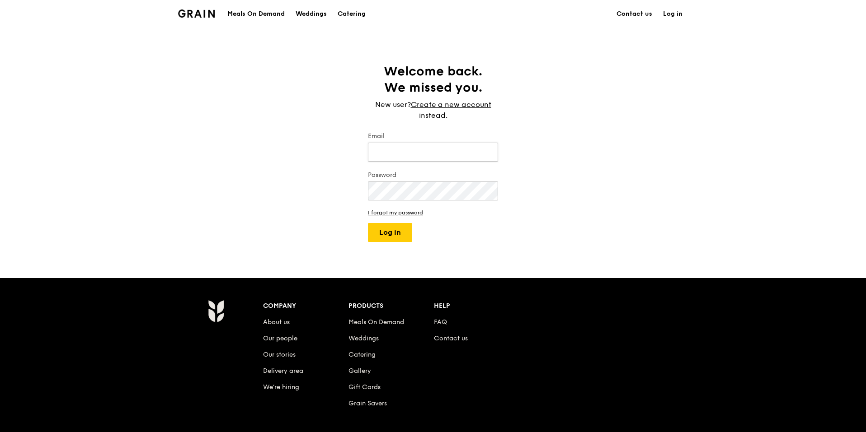
click at [432, 148] on input "Email" at bounding box center [433, 152] width 130 height 19
type input "[EMAIL_ADDRESS][DOMAIN_NAME]"
click at [409, 234] on button "Log in" at bounding box center [390, 232] width 44 height 19
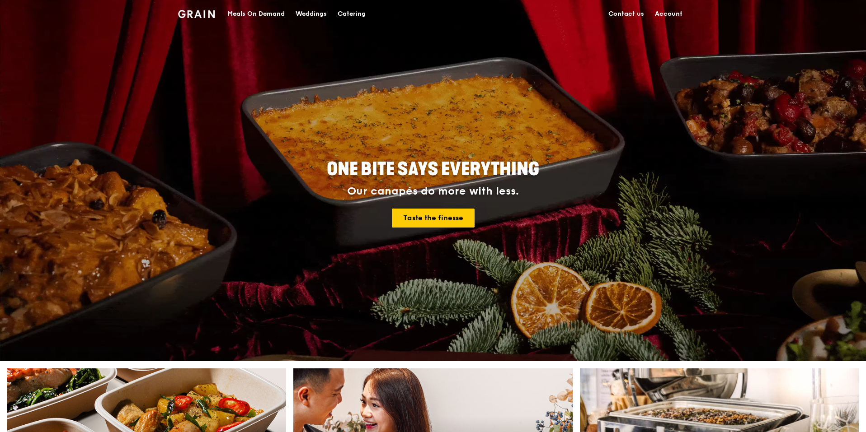
click at [269, 13] on div "Meals On Demand" at bounding box center [255, 13] width 57 height 27
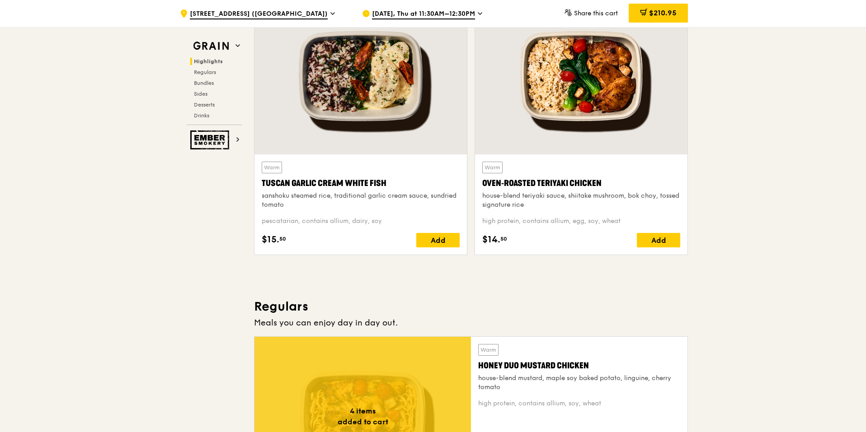
scroll to position [316, 0]
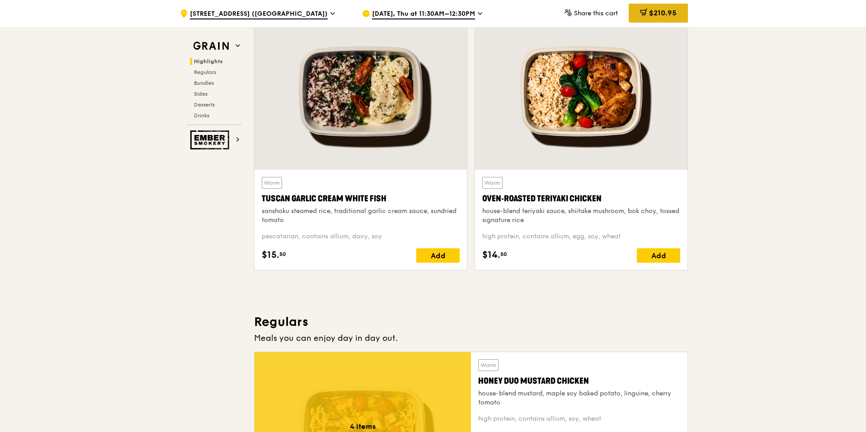
click at [609, 15] on span "$210.95" at bounding box center [663, 13] width 28 height 9
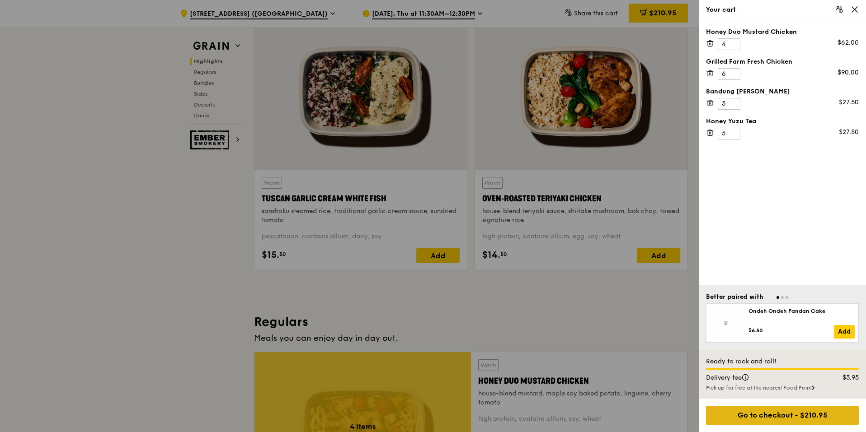
click at [609, 418] on div "Go to checkout - $210.95" at bounding box center [782, 415] width 153 height 19
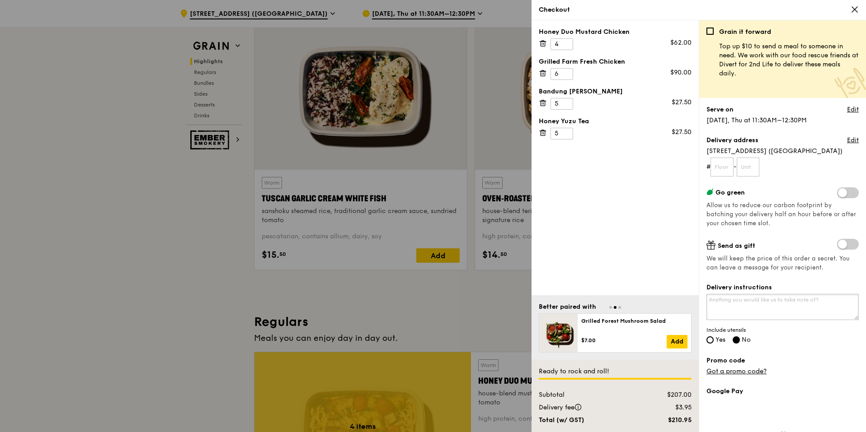
click at [609, 309] on textarea "Delivery instructions" at bounding box center [782, 307] width 152 height 26
type textarea "PURE NZ DENTAL CLINIC"
click at [609, 338] on span "Yes" at bounding box center [720, 340] width 10 height 8
click at [609, 338] on input "Yes" at bounding box center [709, 340] width 7 height 7
radio input "true"
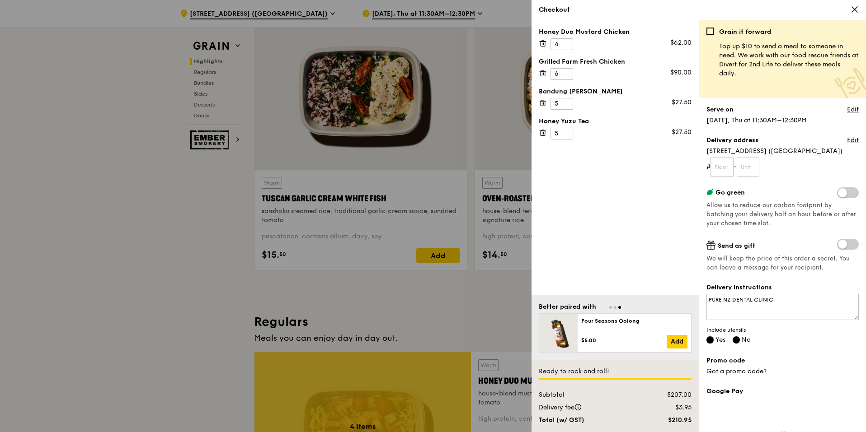
radio input "false"
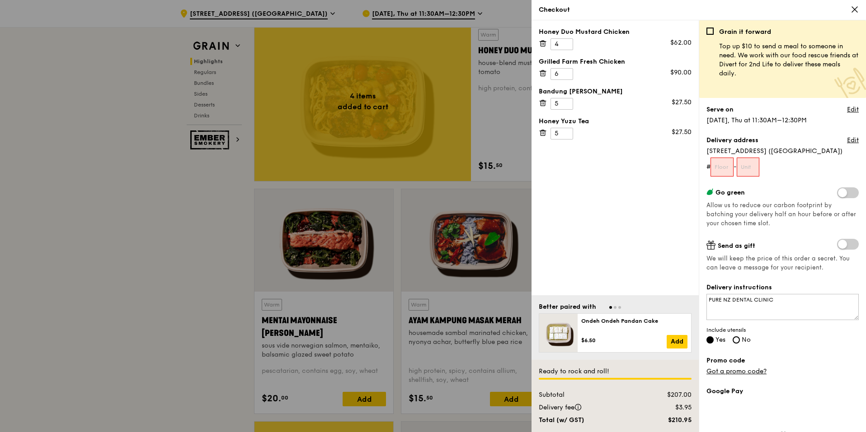
scroll to position [497, 0]
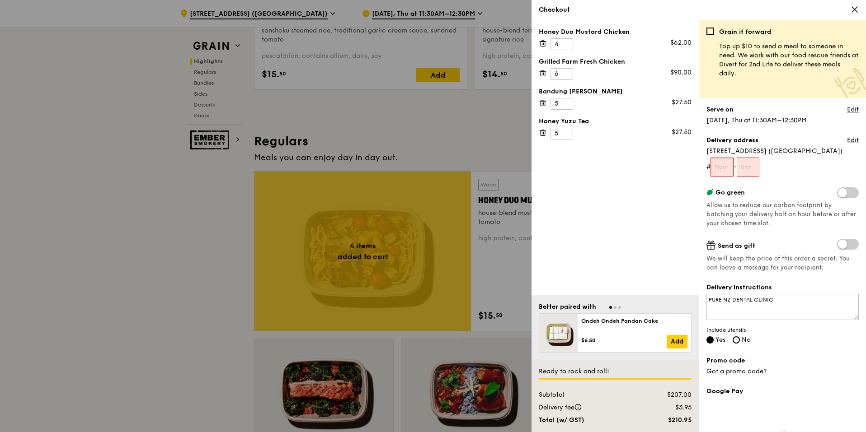
click at [609, 168] on input "text" at bounding box center [721, 167] width 23 height 19
type input "01"
click at [169, 238] on div at bounding box center [433, 216] width 866 height 432
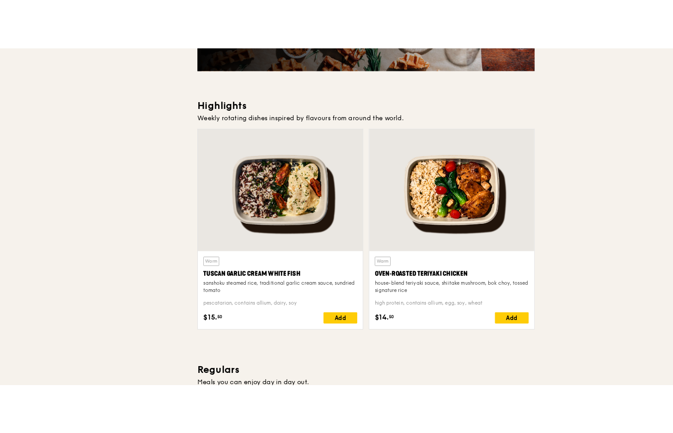
scroll to position [0, 0]
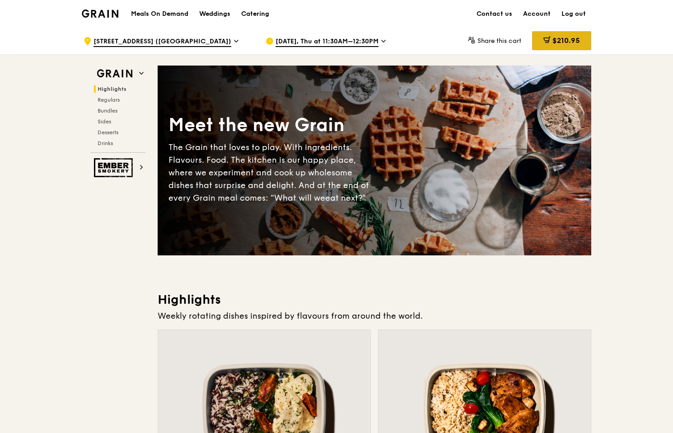
click at [562, 39] on span "$210.95" at bounding box center [567, 40] width 28 height 9
